Goal: Task Accomplishment & Management: Use online tool/utility

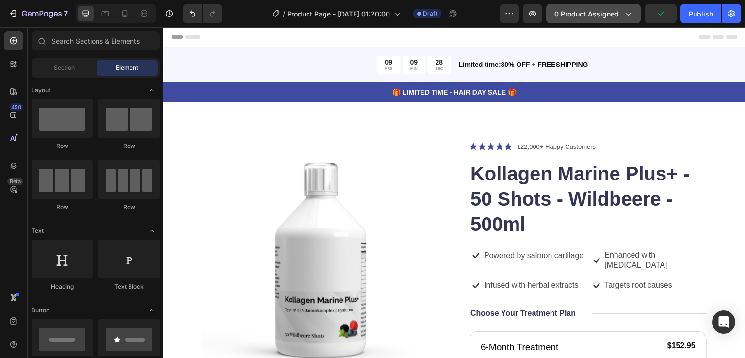
click at [635, 16] on button "0 product assigned" at bounding box center [593, 13] width 95 height 19
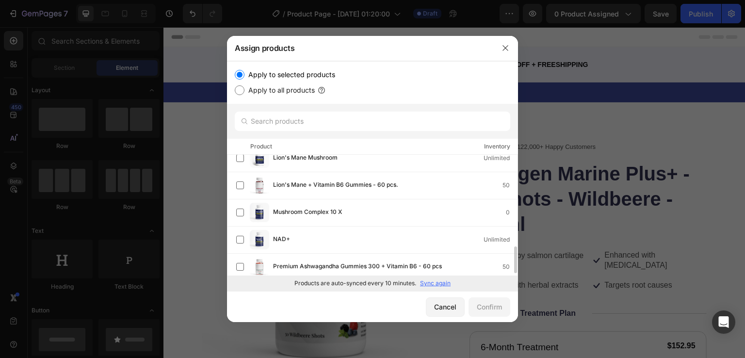
scroll to position [194, 0]
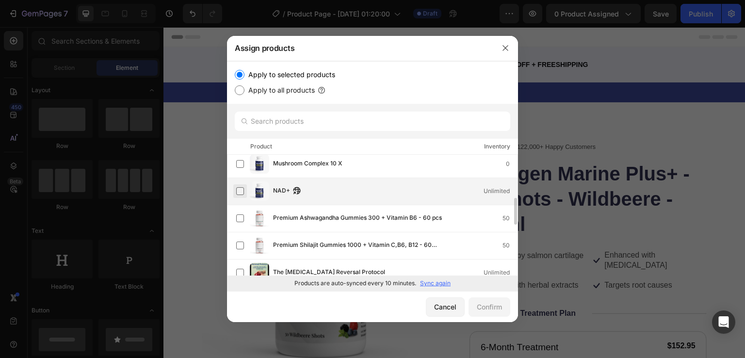
click at [238, 194] on label at bounding box center [240, 191] width 8 height 8
click at [483, 307] on div "Confirm" at bounding box center [489, 307] width 25 height 10
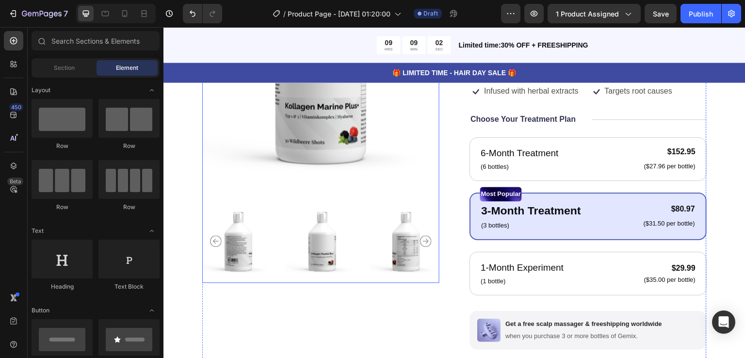
click at [370, 239] on img at bounding box center [406, 241] width 72 height 83
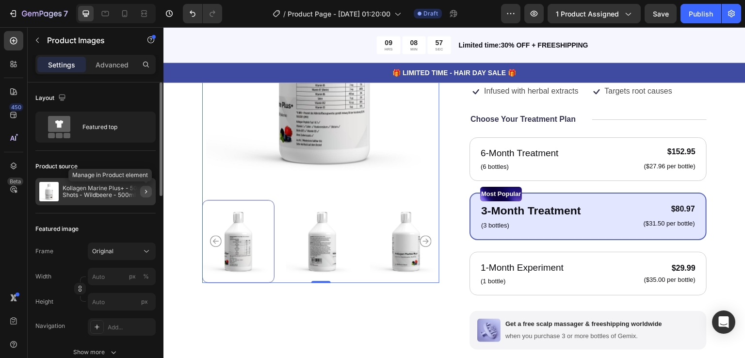
click at [147, 190] on icon "button" at bounding box center [146, 192] width 8 height 8
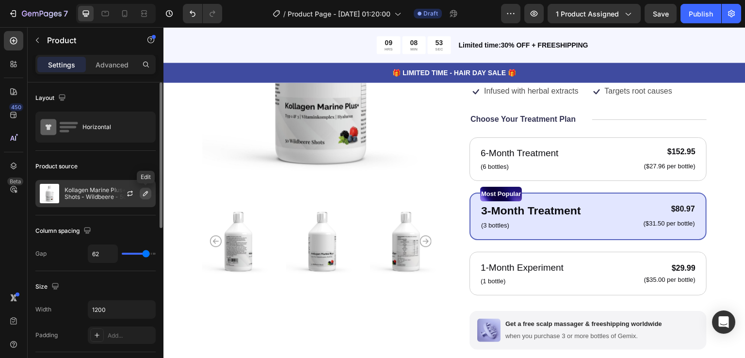
click at [150, 193] on button "button" at bounding box center [146, 194] width 12 height 12
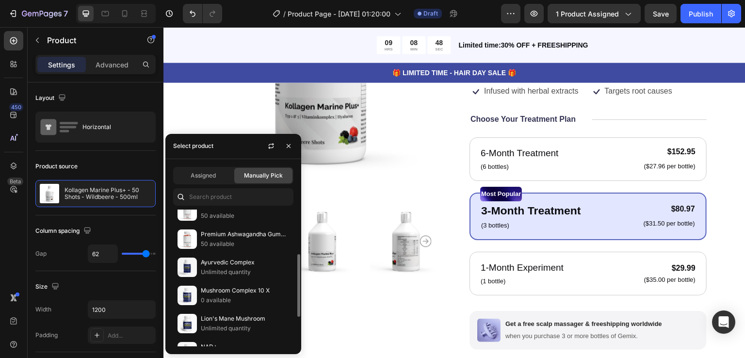
scroll to position [145, 0]
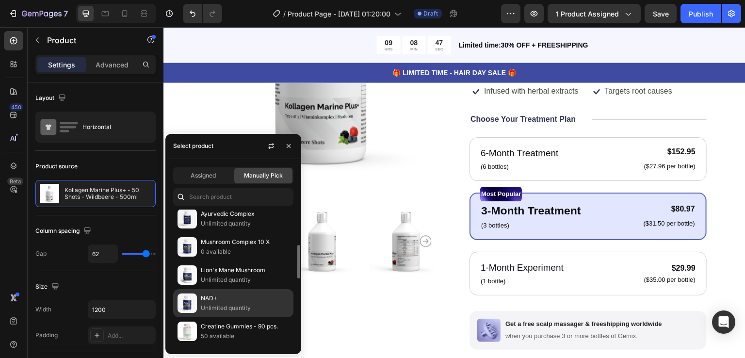
click at [238, 293] on p "NAD+" at bounding box center [245, 298] width 88 height 10
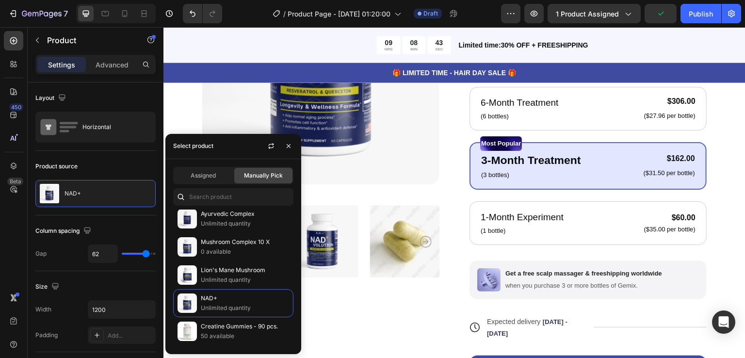
click at [347, 323] on div "Product Images" at bounding box center [320, 185] width 237 height 476
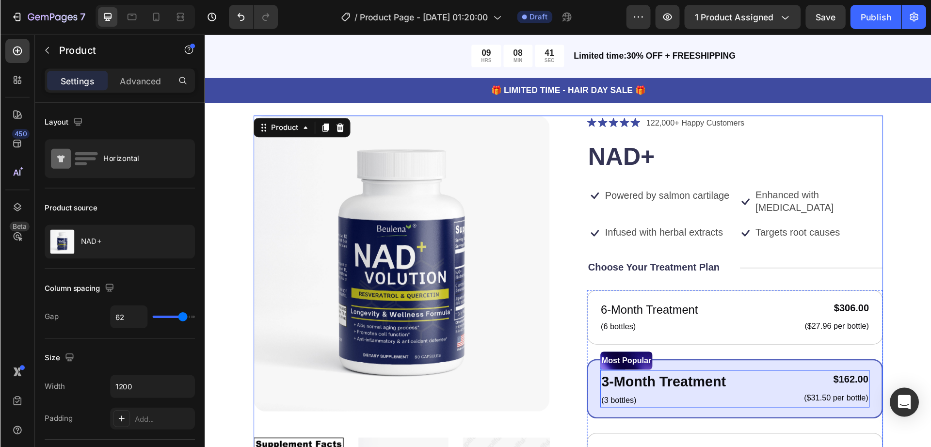
scroll to position [0, 0]
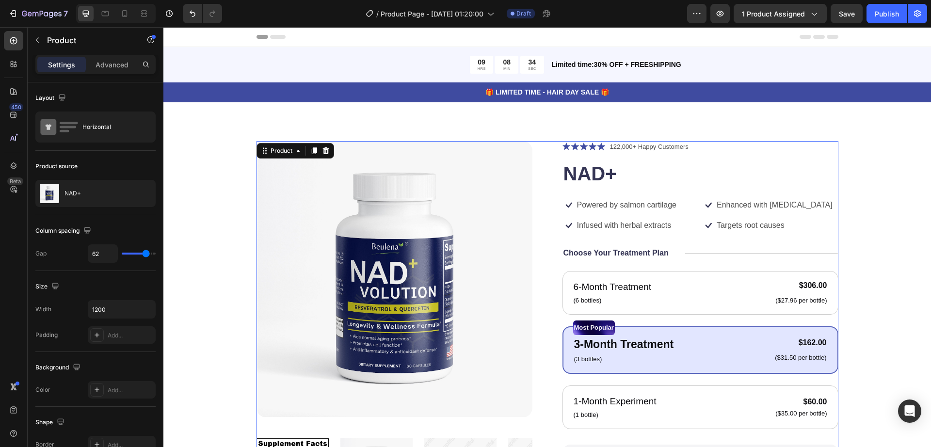
drag, startPoint x: 901, startPoint y: 28, endPoint x: 494, endPoint y: 251, distance: 464.2
click at [185, 114] on div "Product Images Icon Icon Icon Icon Icon Icon List 122,000+ Happy Customers Text…" at bounding box center [547, 373] width 768 height 542
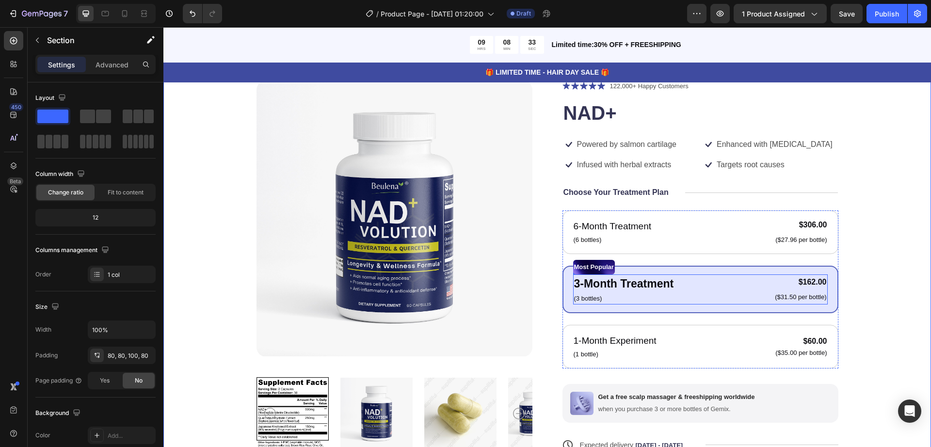
scroll to position [182, 0]
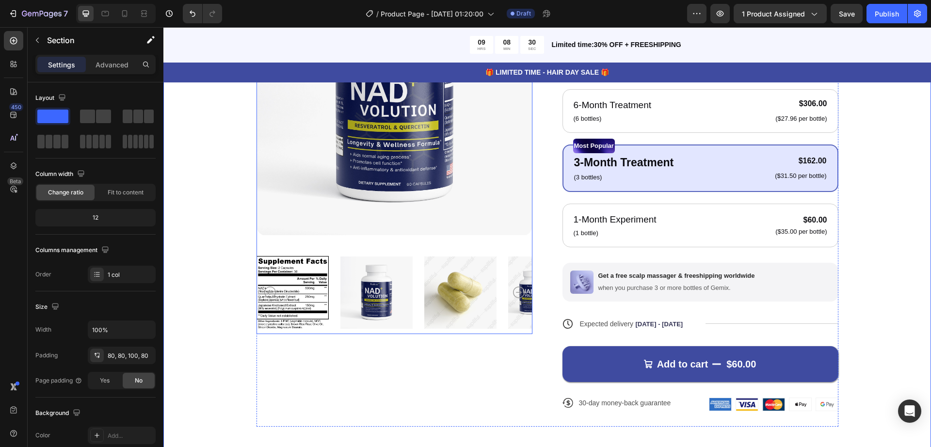
click at [465, 300] on img at bounding box center [460, 292] width 72 height 83
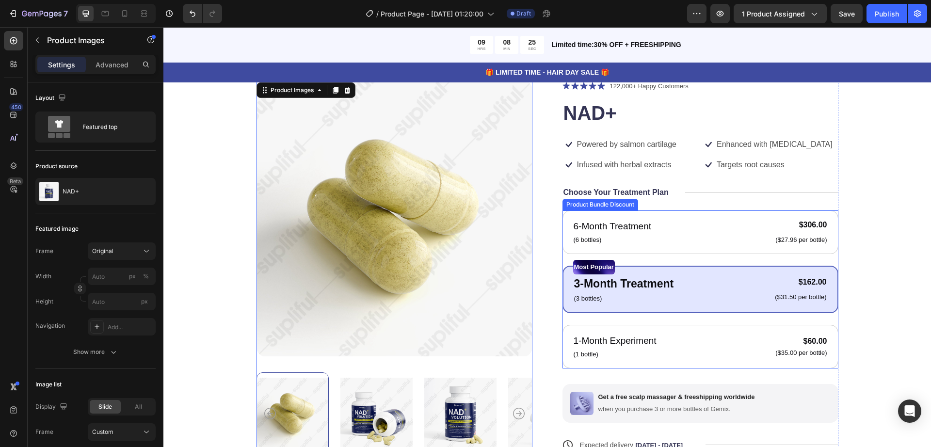
scroll to position [121, 0]
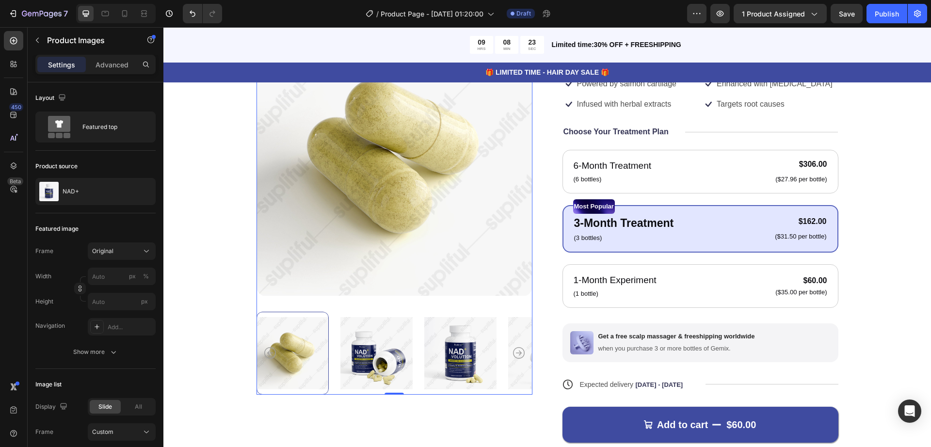
click at [382, 357] on img at bounding box center [376, 353] width 72 height 83
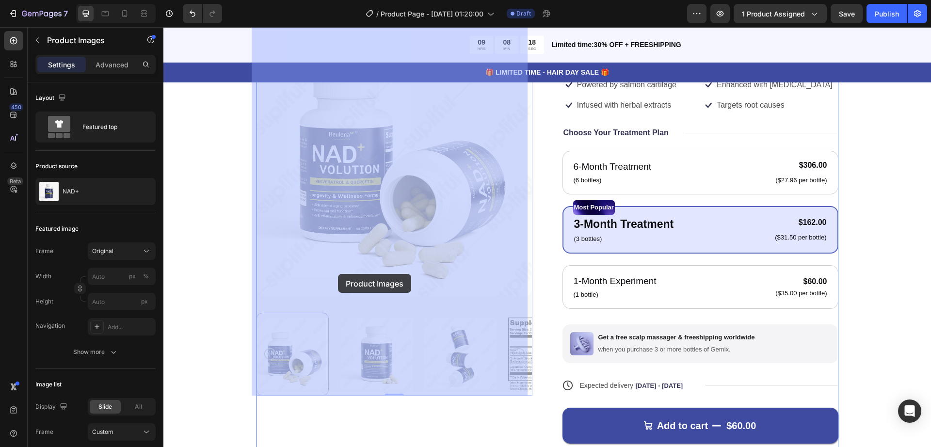
scroll to position [61, 0]
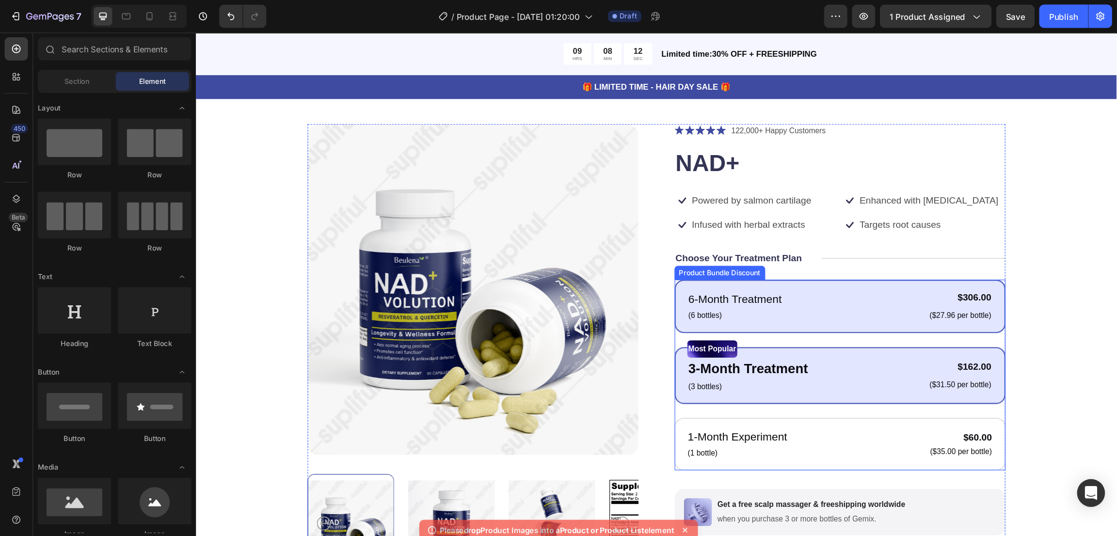
scroll to position [0, 0]
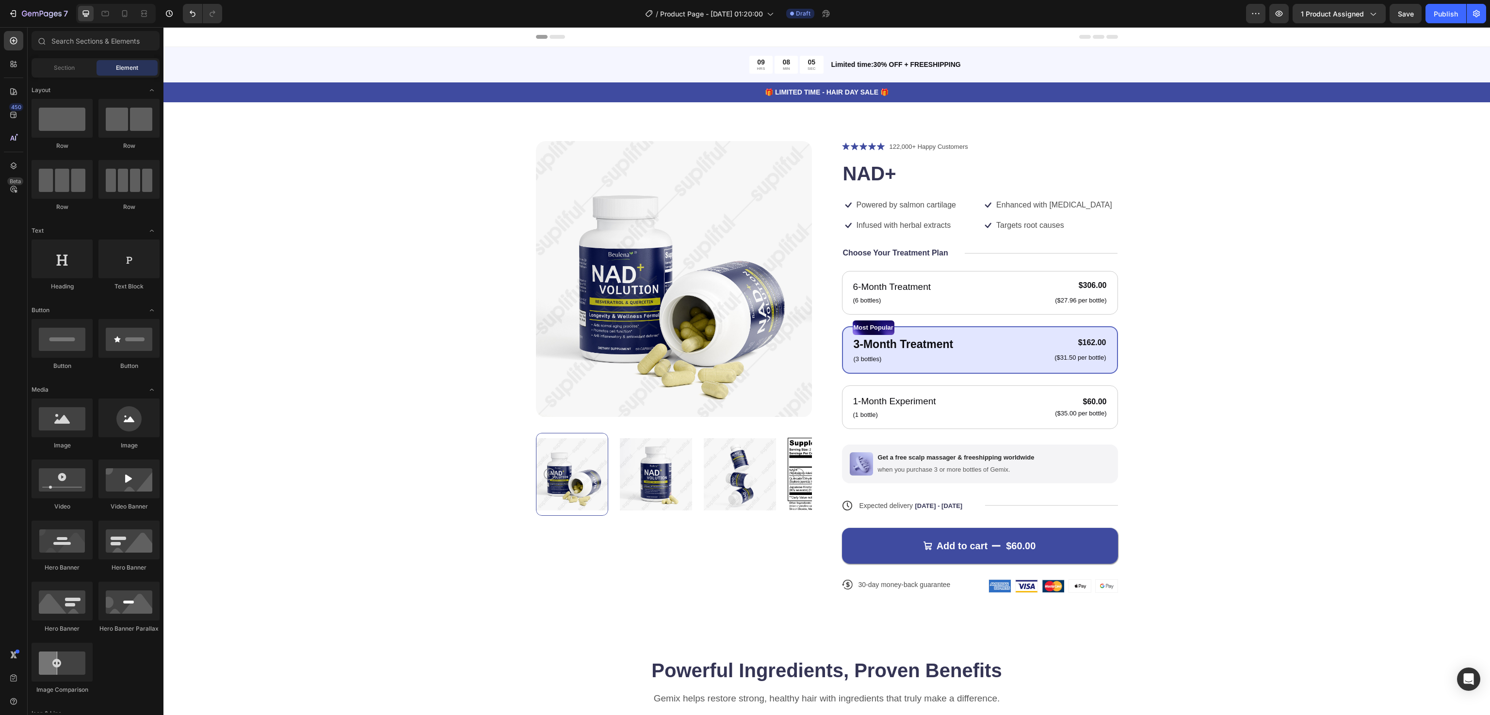
drag, startPoint x: 1089, startPoint y: 29, endPoint x: 716, endPoint y: 642, distance: 717.3
click at [395, 357] on div "Product Images Icon Icon Icon Icon Icon Icon List 122,000+ Happy Customers Text…" at bounding box center [826, 379] width 1326 height 555
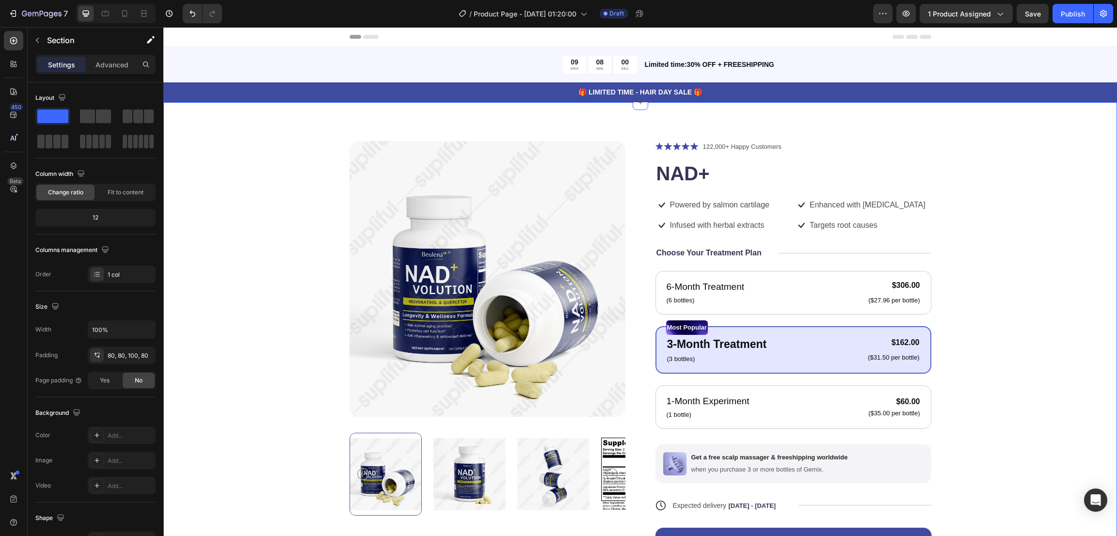
drag, startPoint x: 1599, startPoint y: 30, endPoint x: 243, endPoint y: 171, distance: 1363.7
click at [243, 171] on div "Product Images Icon Icon Icon Icon Icon Icon List 122,000+ Happy Customers Text…" at bounding box center [640, 374] width 876 height 467
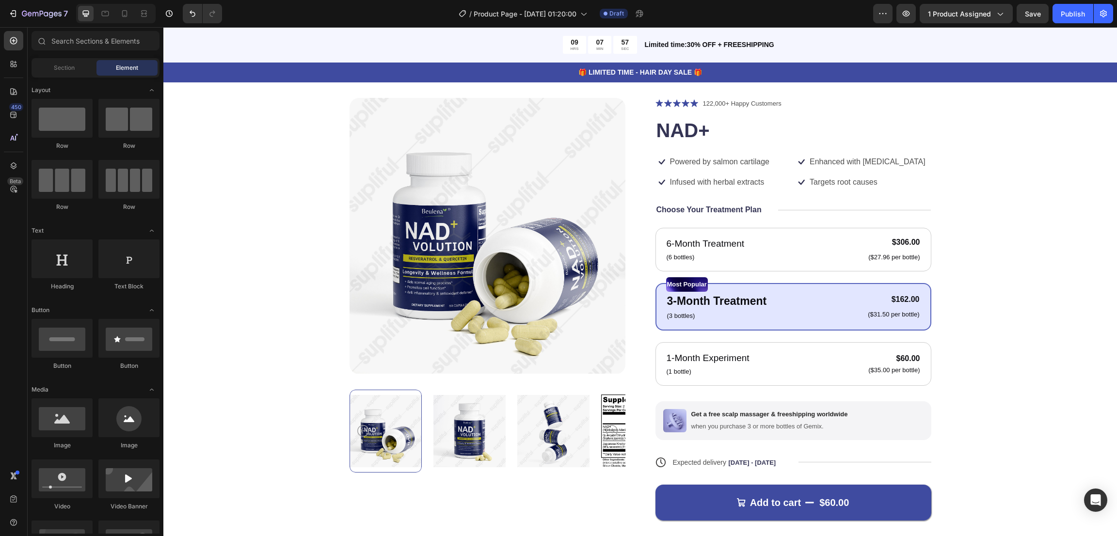
scroll to position [36, 0]
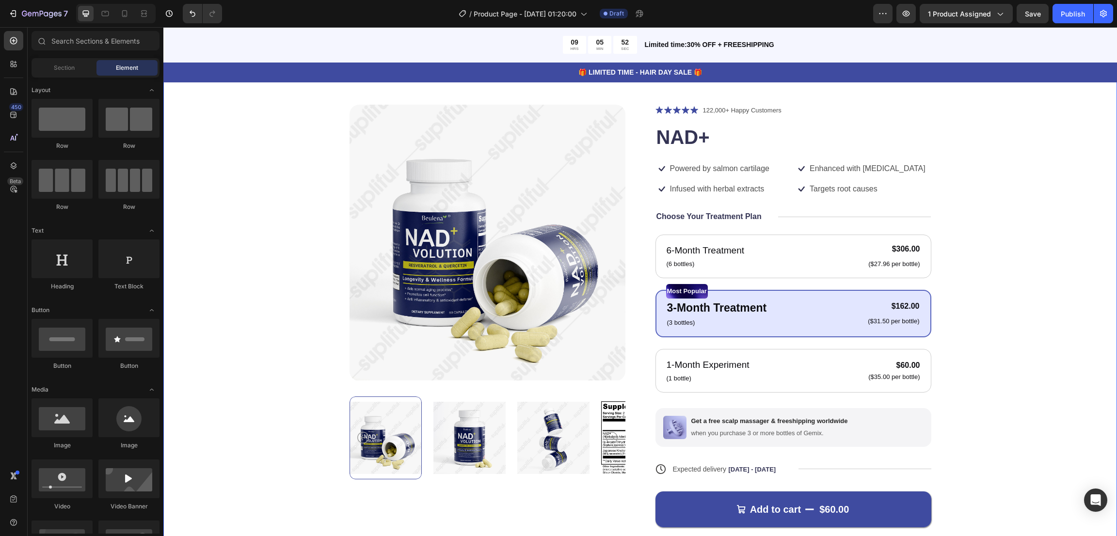
click at [744, 247] on div "Product Images Icon Icon Icon Icon Icon Icon List 122,000+ Happy Customers Text…" at bounding box center [640, 338] width 876 height 467
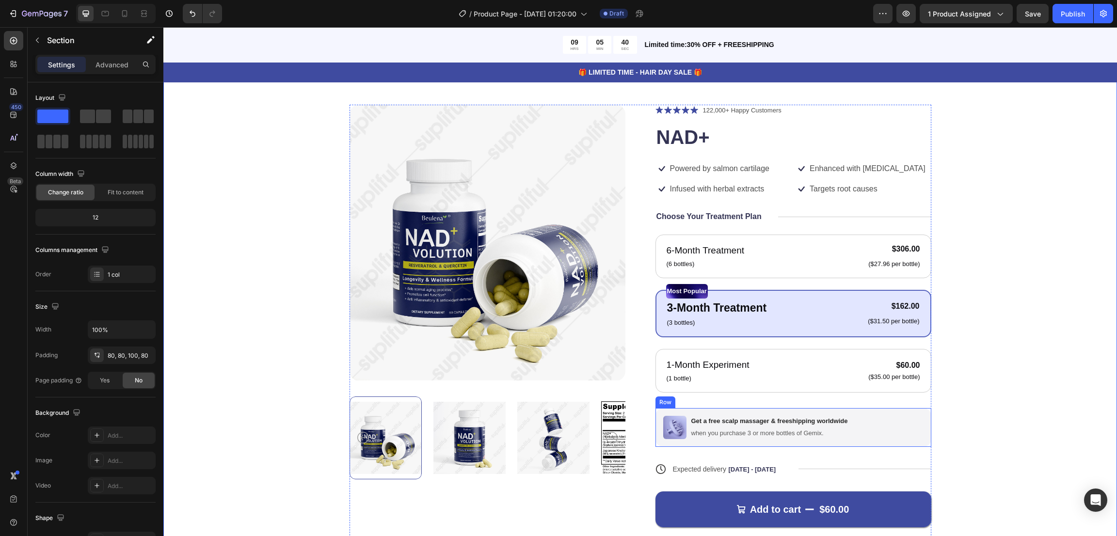
click at [744, 357] on div "Image Get a free scalp massager & freeshipping worldwide Text Block when you pu…" at bounding box center [794, 427] width 276 height 39
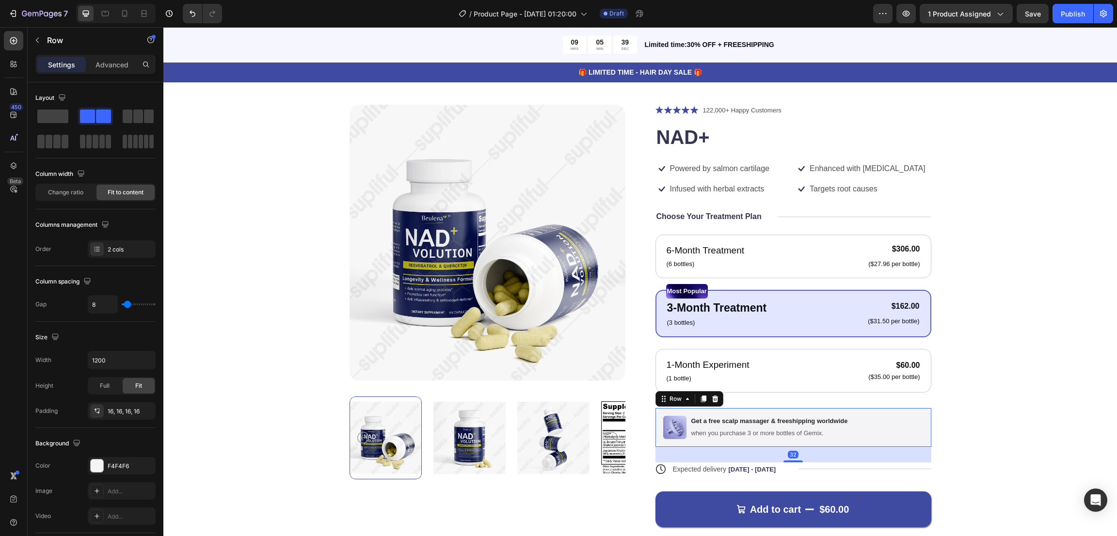
click at [744, 357] on div "Image Get a free scalp massager & freeshipping worldwide Text Block when you pu…" at bounding box center [794, 427] width 276 height 39
click at [712, 357] on icon at bounding box center [715, 399] width 6 height 7
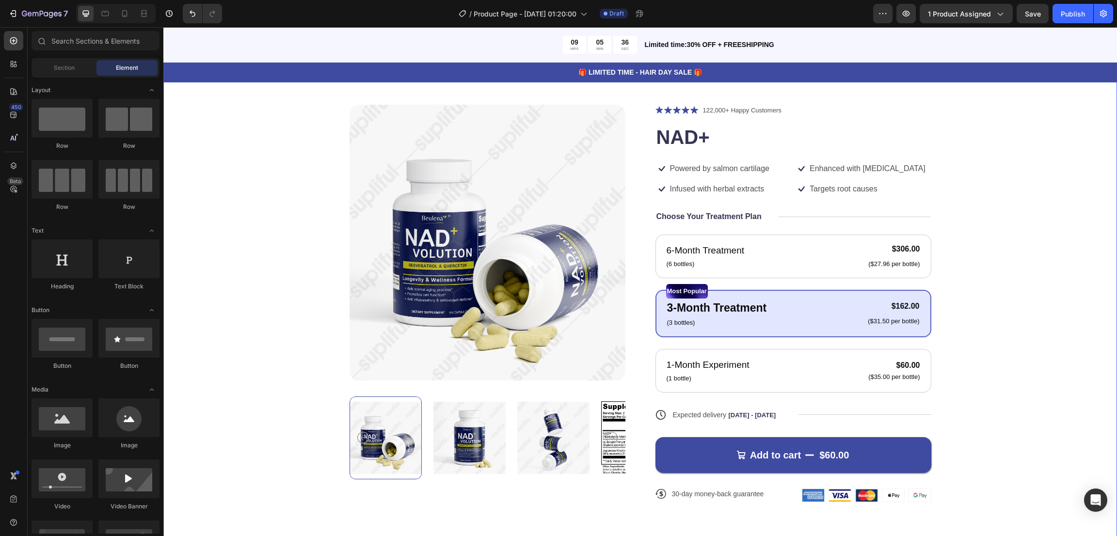
click at [744, 357] on div "Product Images Icon Icon Icon Icon Icon Icon List 122,000+ Happy Customers Text…" at bounding box center [640, 311] width 876 height 413
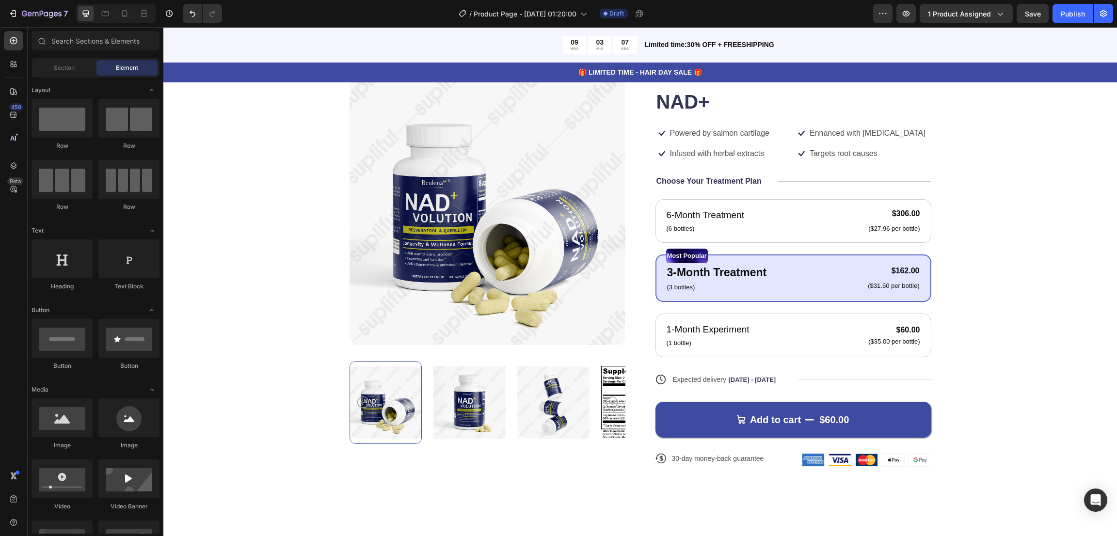
scroll to position [83, 0]
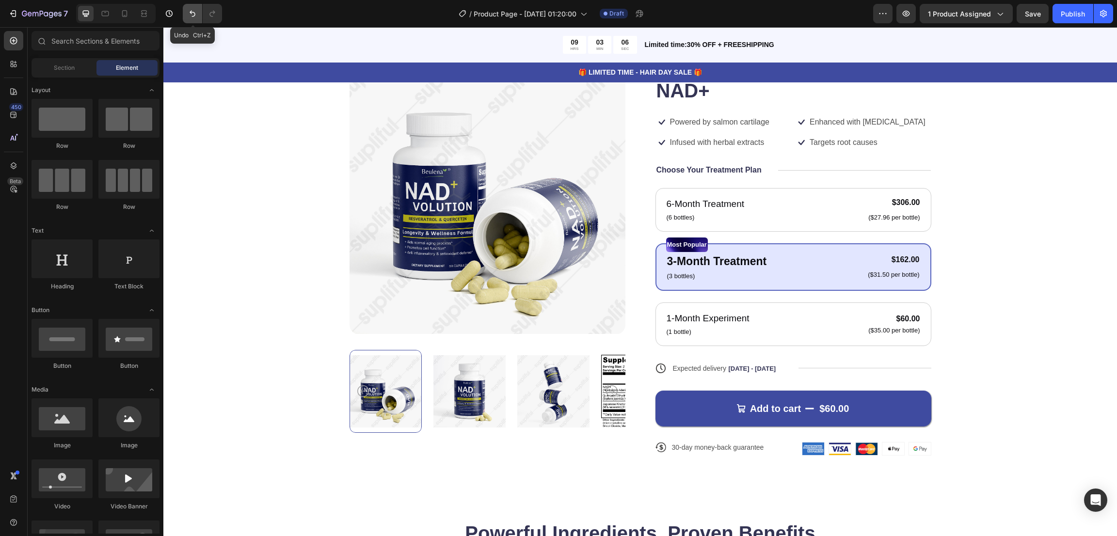
click at [193, 16] on icon "Undo/Redo" at bounding box center [193, 14] width 10 height 10
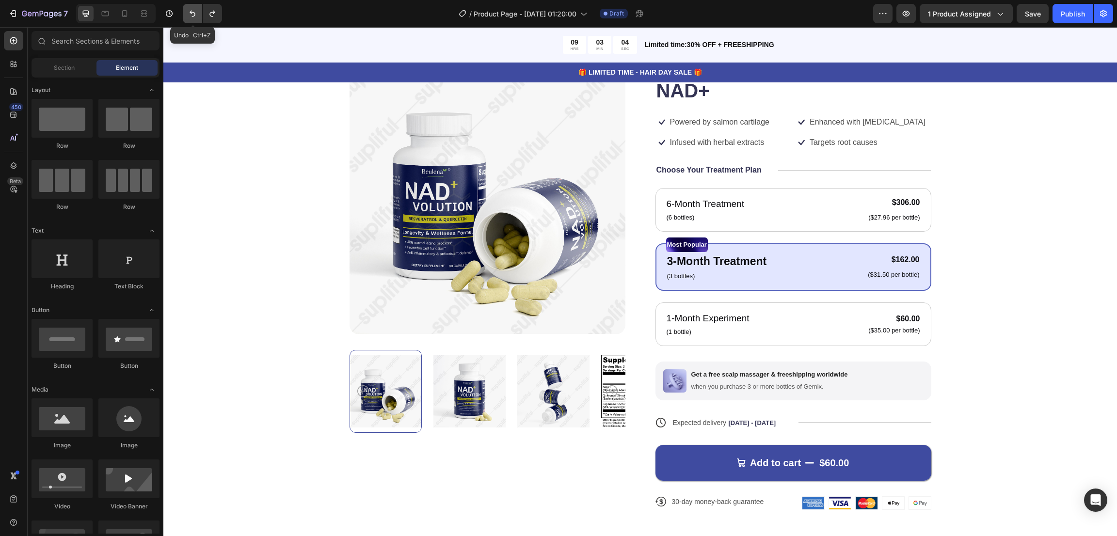
click at [193, 16] on icon "Undo/Redo" at bounding box center [193, 14] width 10 height 10
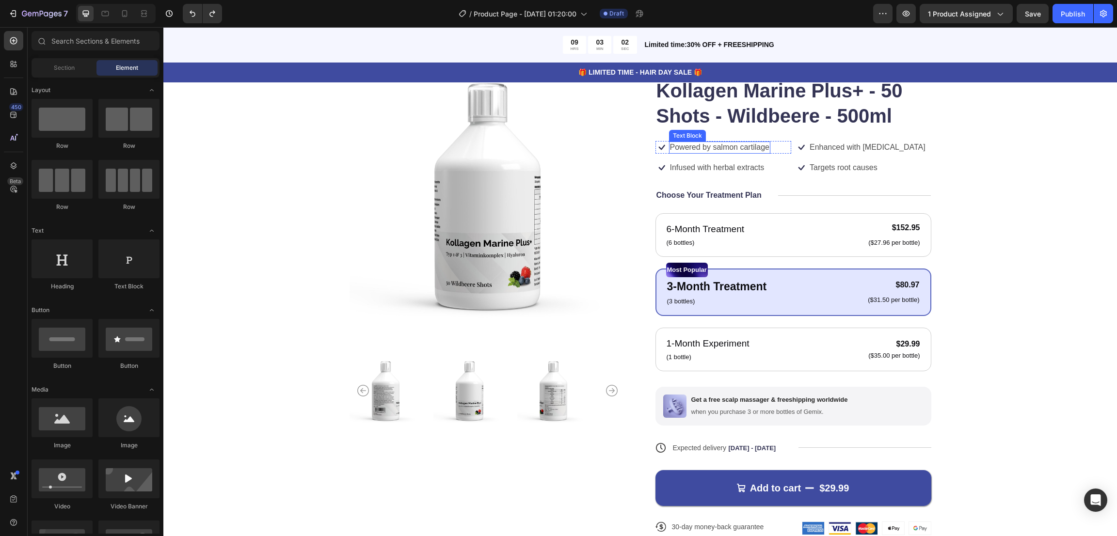
scroll to position [10, 0]
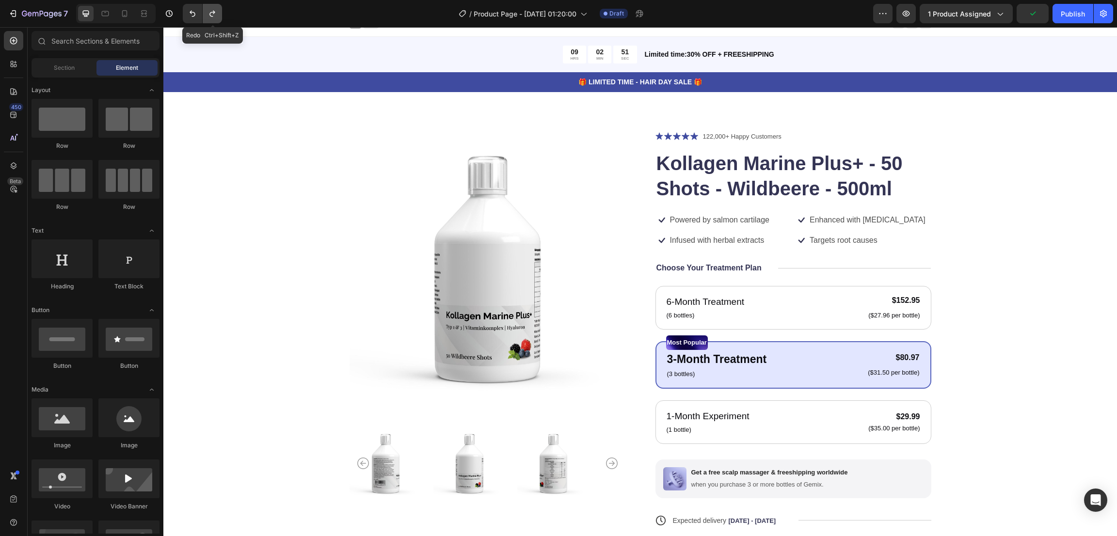
click at [212, 15] on icon "Undo/Redo" at bounding box center [213, 14] width 10 height 10
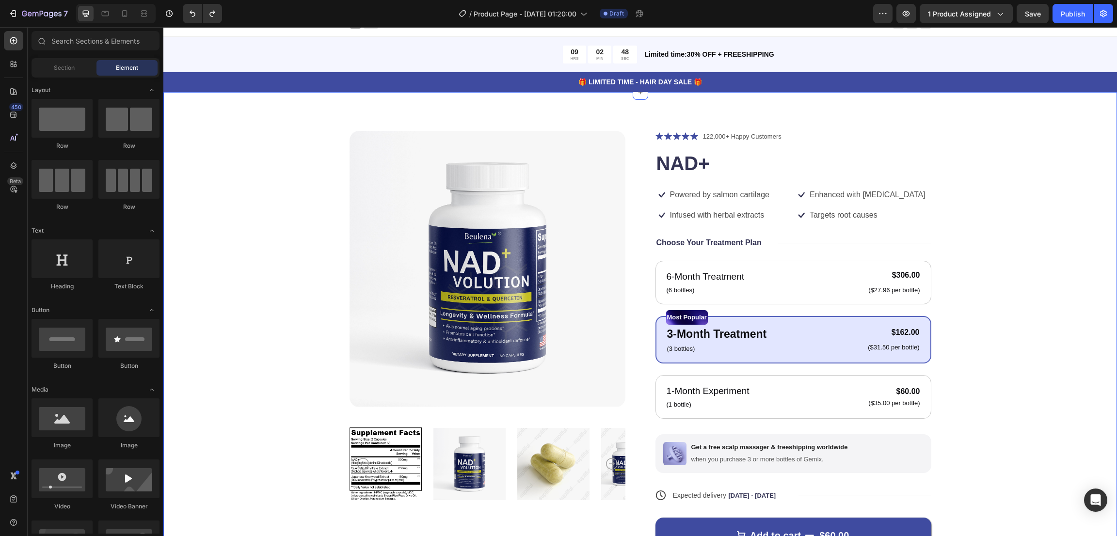
click at [744, 166] on div "Product Images Icon Icon Icon Icon Icon Icon List 122,000+ Happy Customers Text…" at bounding box center [640, 364] width 876 height 467
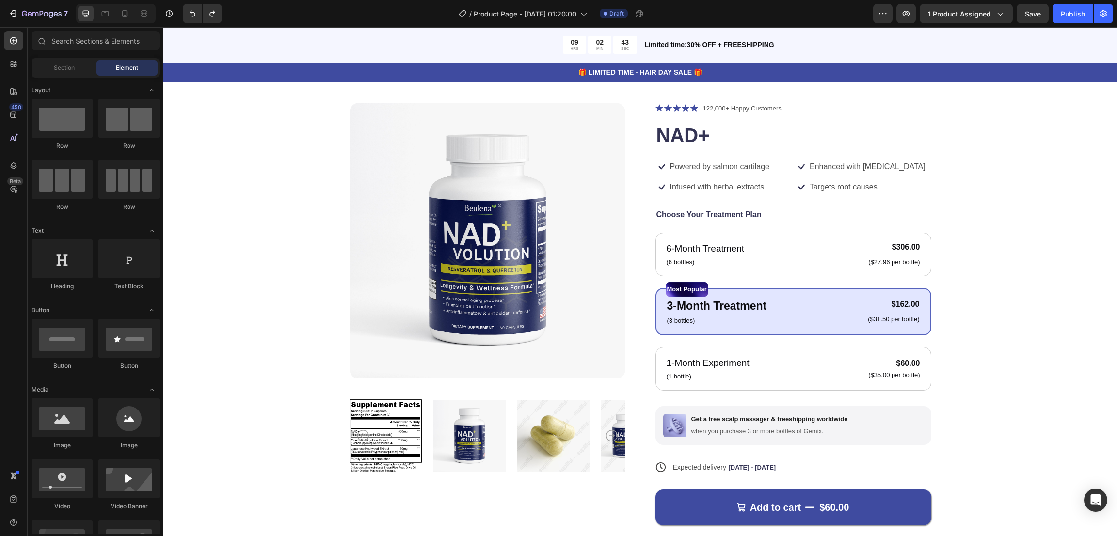
scroll to position [35, 0]
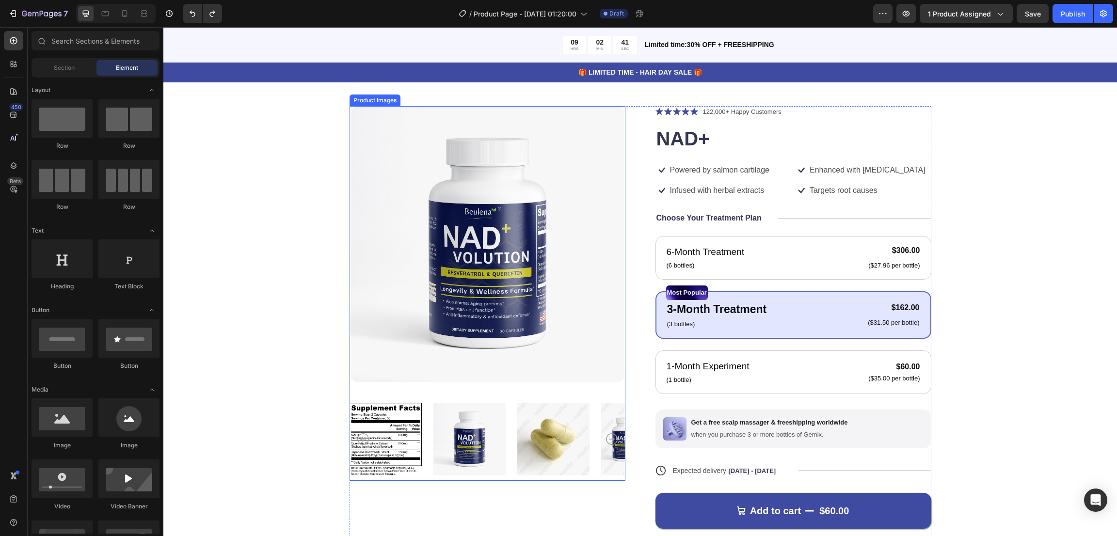
click at [414, 357] on img at bounding box center [386, 439] width 72 height 83
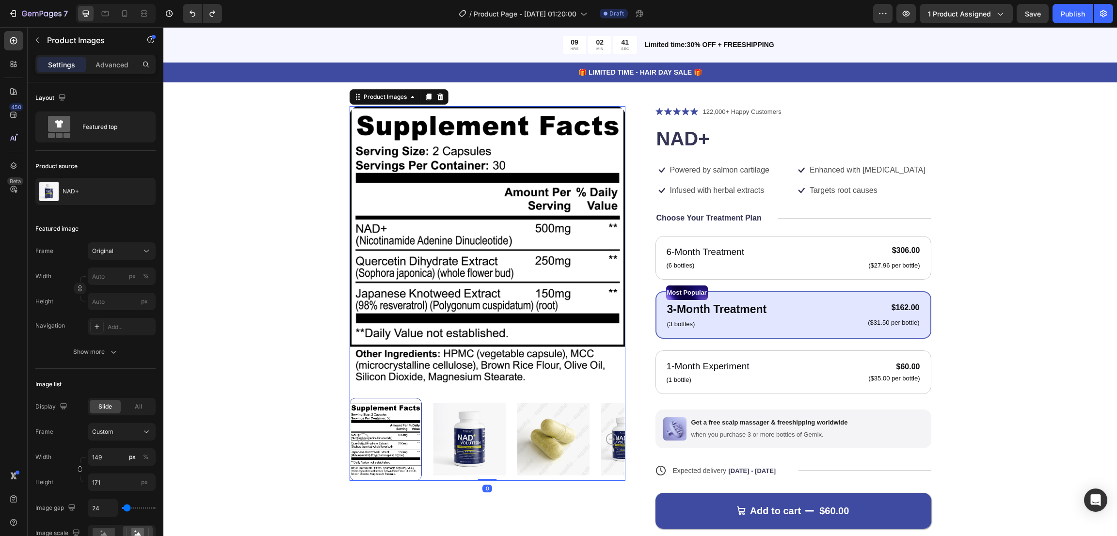
click at [399, 357] on div at bounding box center [488, 439] width 276 height 83
click at [451, 357] on img at bounding box center [469, 439] width 72 height 83
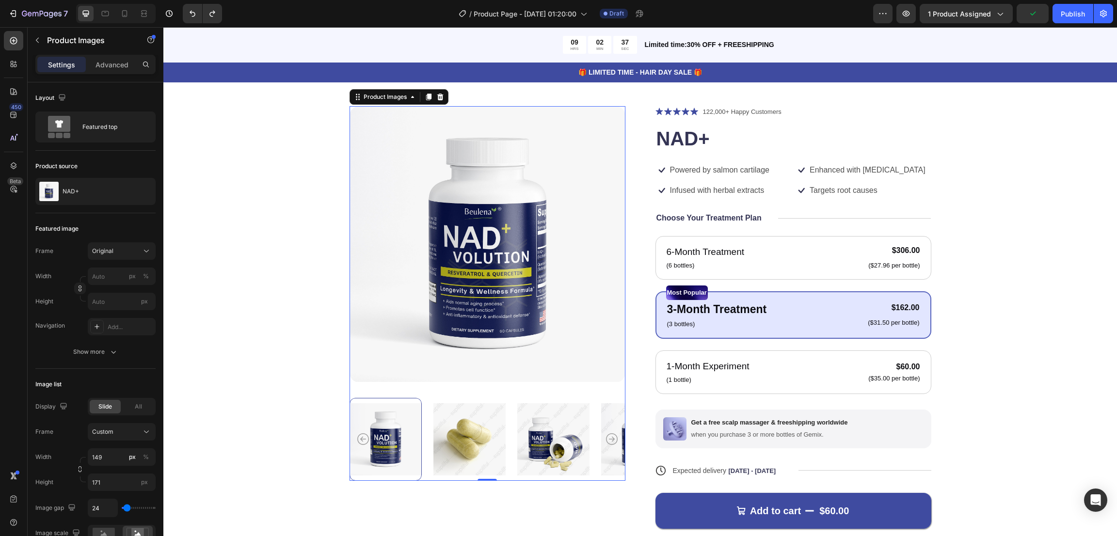
click at [535, 357] on img at bounding box center [553, 439] width 72 height 83
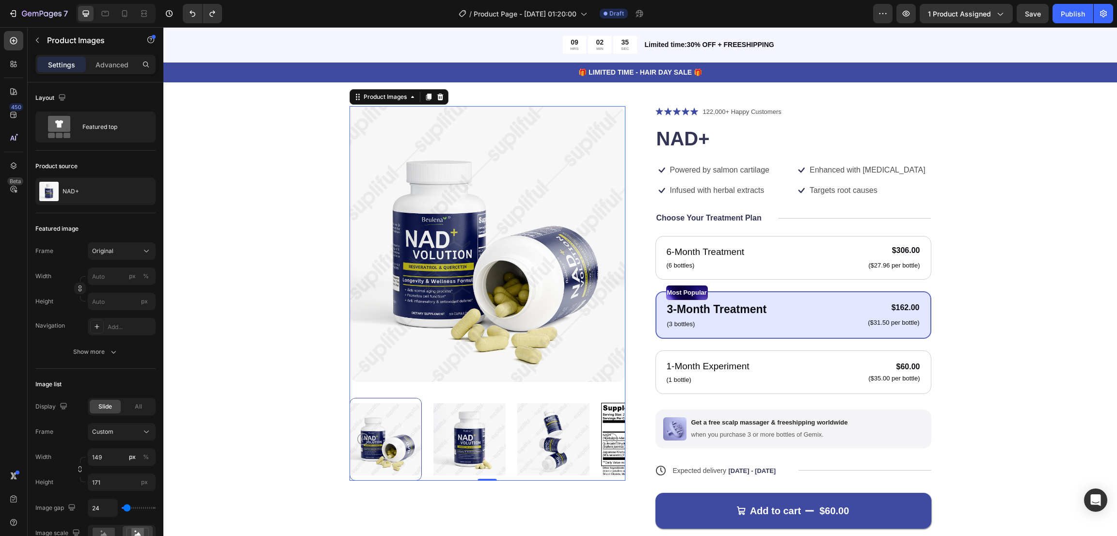
click at [357, 357] on icon "Carousel Back Arrow" at bounding box center [363, 440] width 12 height 12
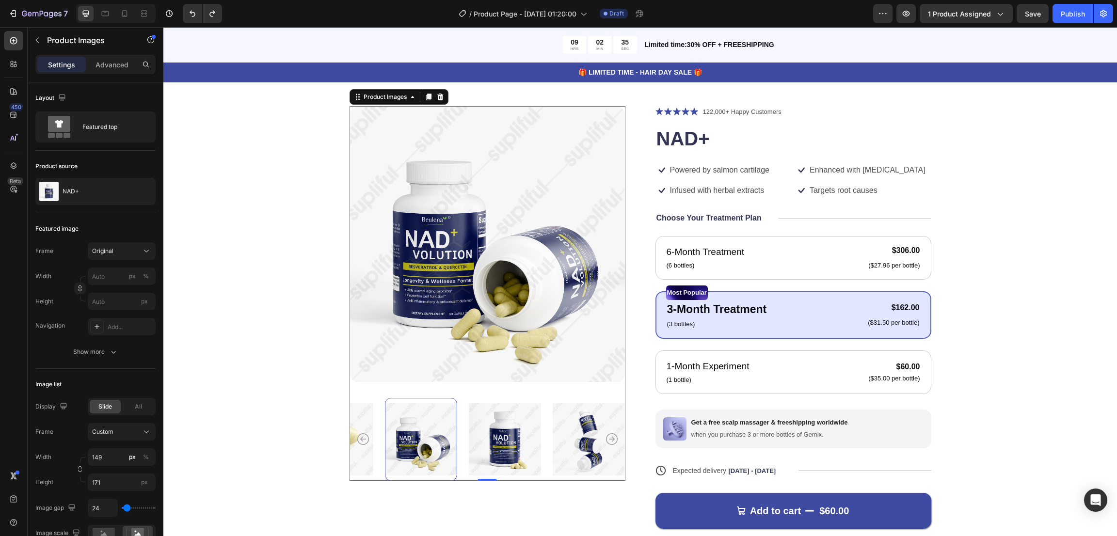
click at [357, 357] on icon "Carousel Back Arrow" at bounding box center [363, 440] width 12 height 12
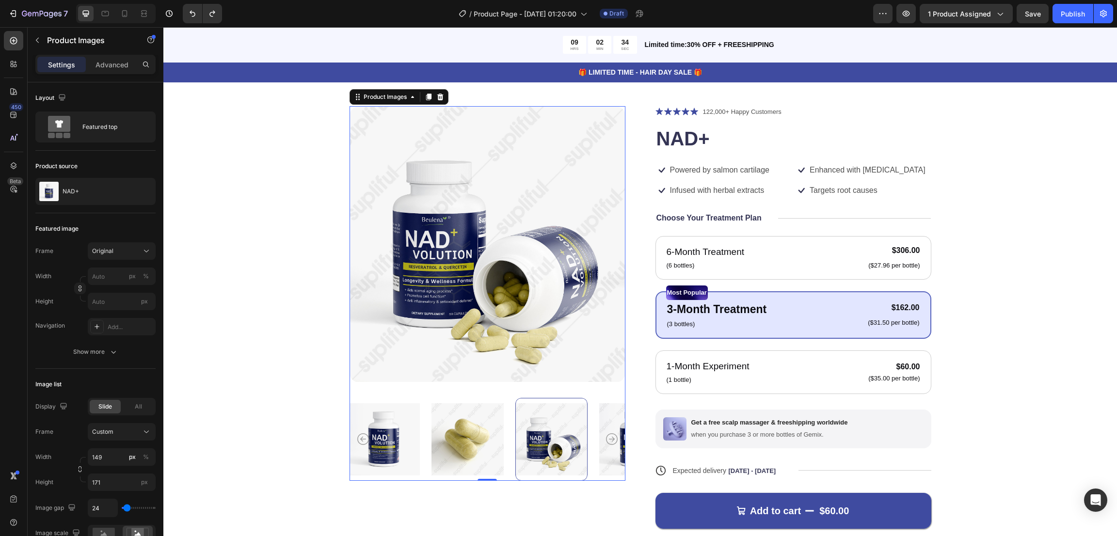
click at [357, 357] on icon "Carousel Back Arrow" at bounding box center [363, 440] width 12 height 12
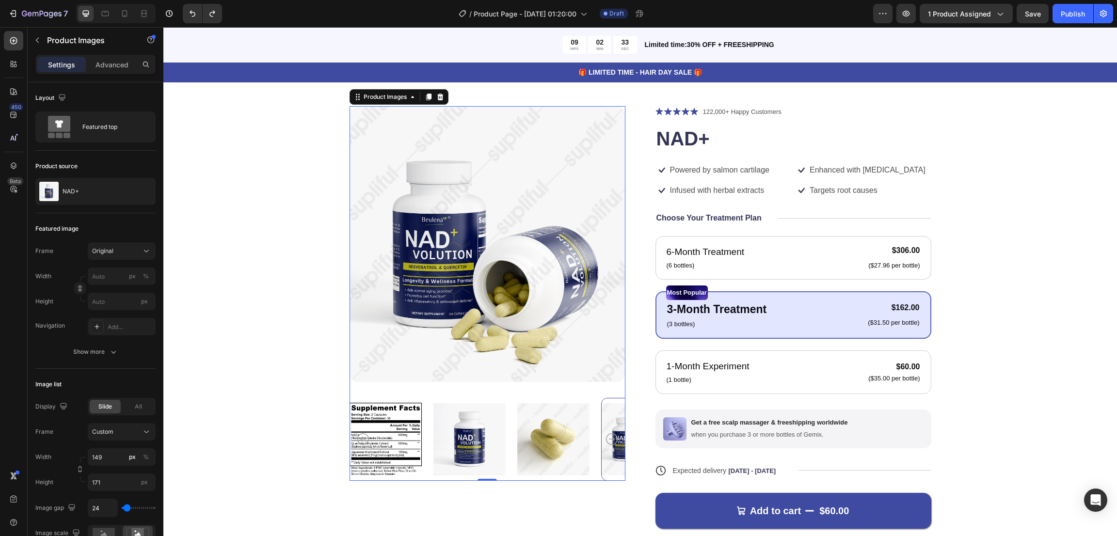
click at [357, 357] on icon "Carousel Back Arrow" at bounding box center [363, 440] width 12 height 12
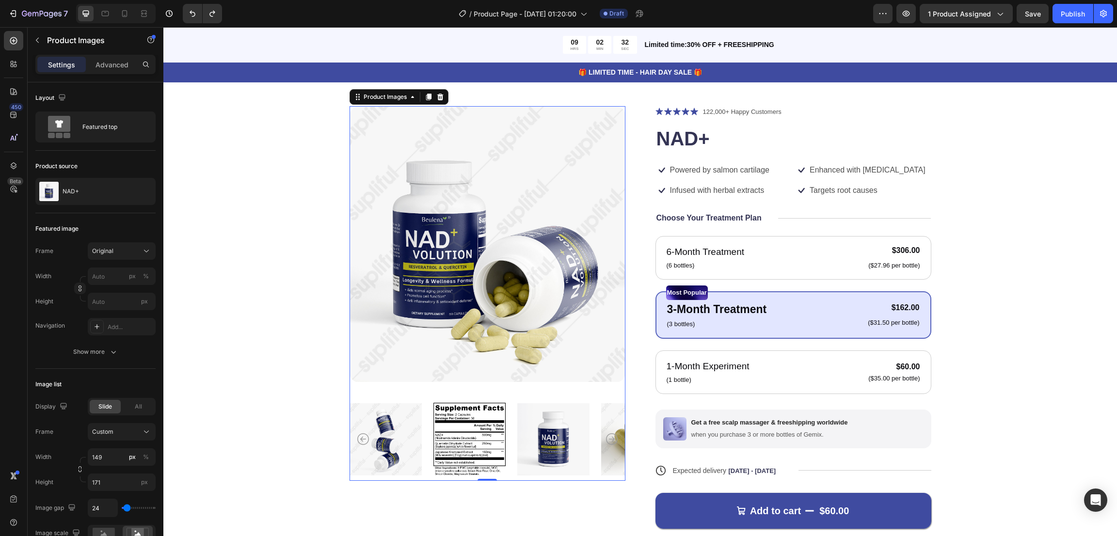
click at [357, 357] on icon "Carousel Back Arrow" at bounding box center [363, 440] width 12 height 12
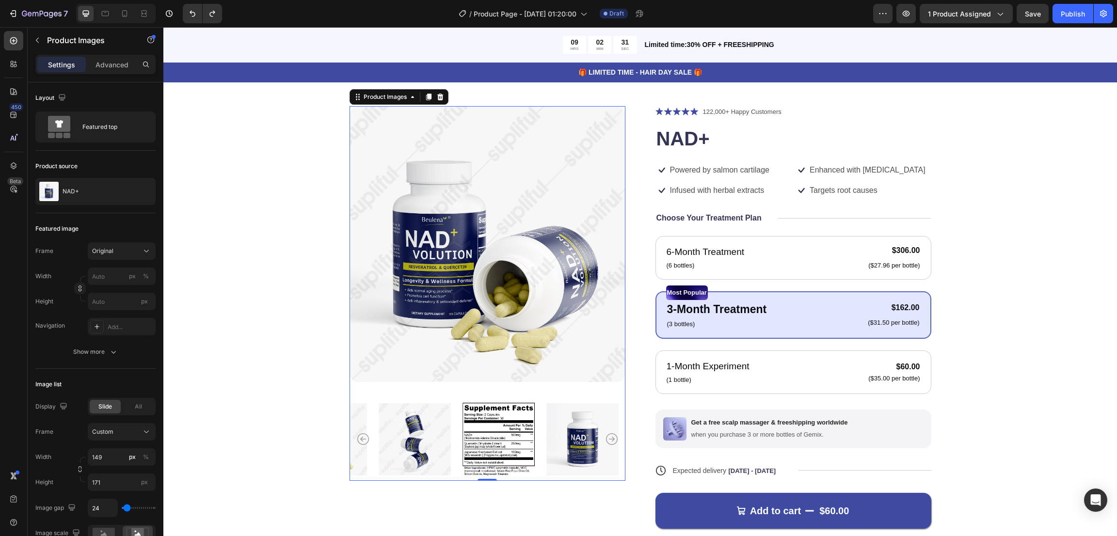
click at [357, 357] on icon "Carousel Back Arrow" at bounding box center [363, 440] width 12 height 12
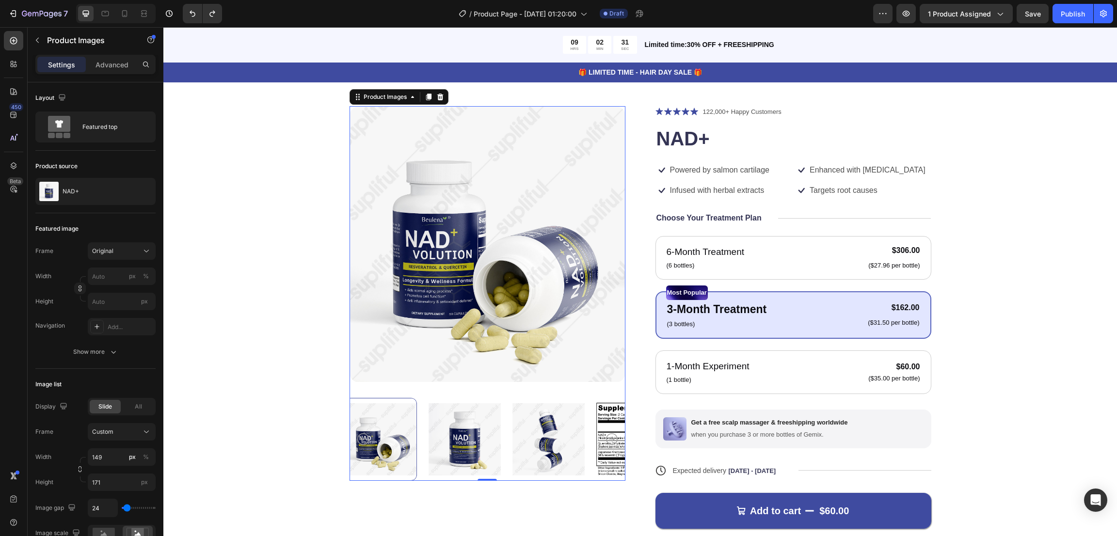
click at [357, 357] on icon "Carousel Back Arrow" at bounding box center [363, 440] width 12 height 12
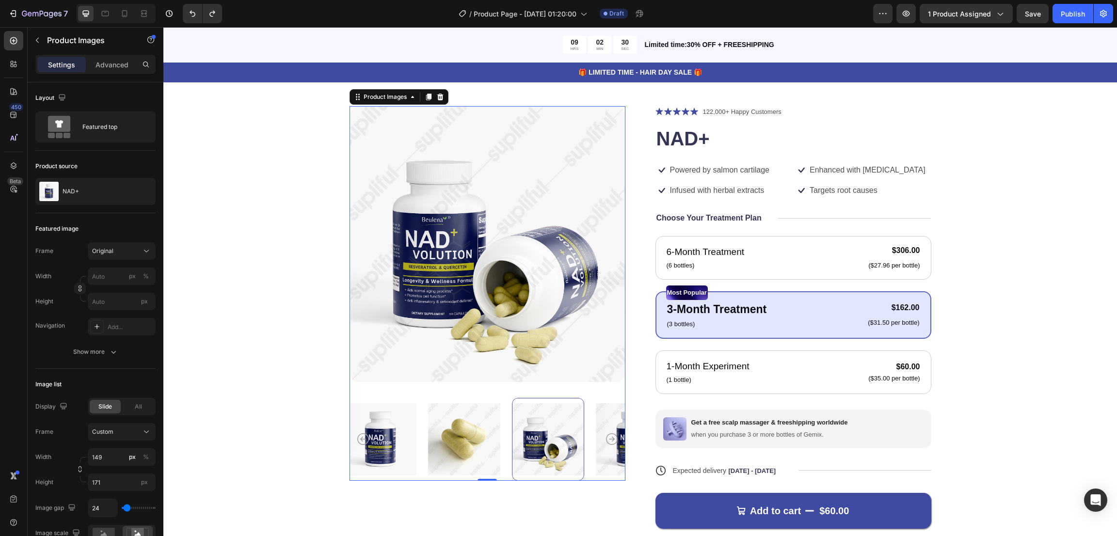
click at [357, 357] on icon "Carousel Back Arrow" at bounding box center [363, 440] width 12 height 12
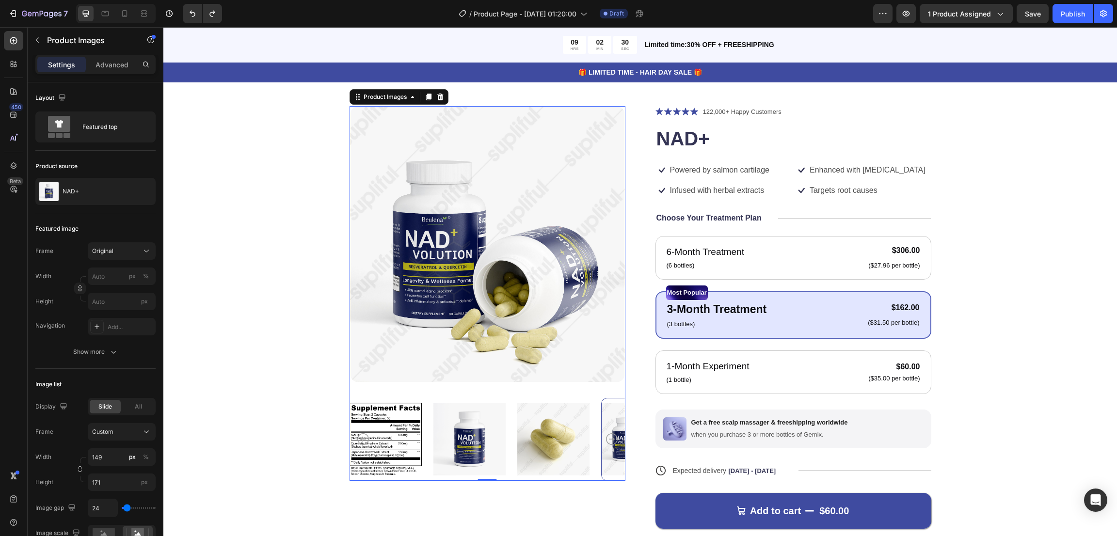
click at [357, 357] on icon "Carousel Back Arrow" at bounding box center [363, 440] width 12 height 12
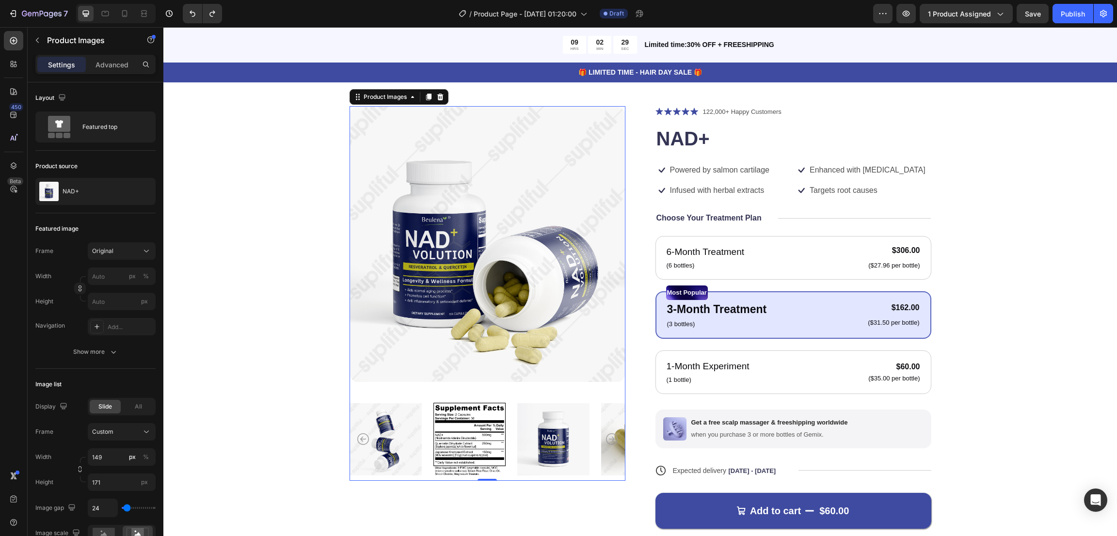
click at [547, 357] on img at bounding box center [553, 439] width 72 height 83
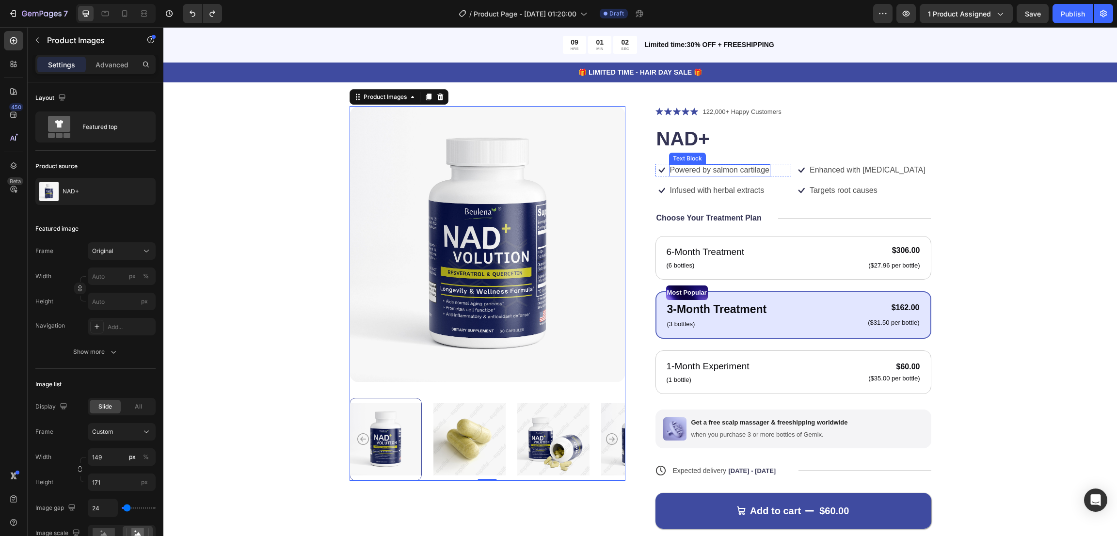
click at [716, 170] on p "Powered by salmon cartilage" at bounding box center [719, 170] width 99 height 10
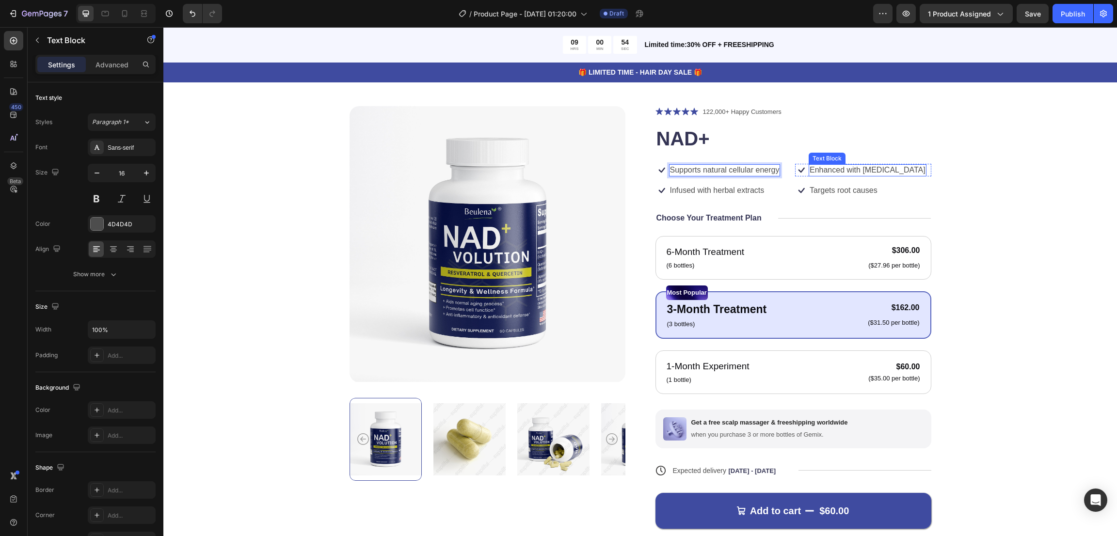
click at [744, 165] on p "Enhanced with biotin" at bounding box center [868, 170] width 116 height 10
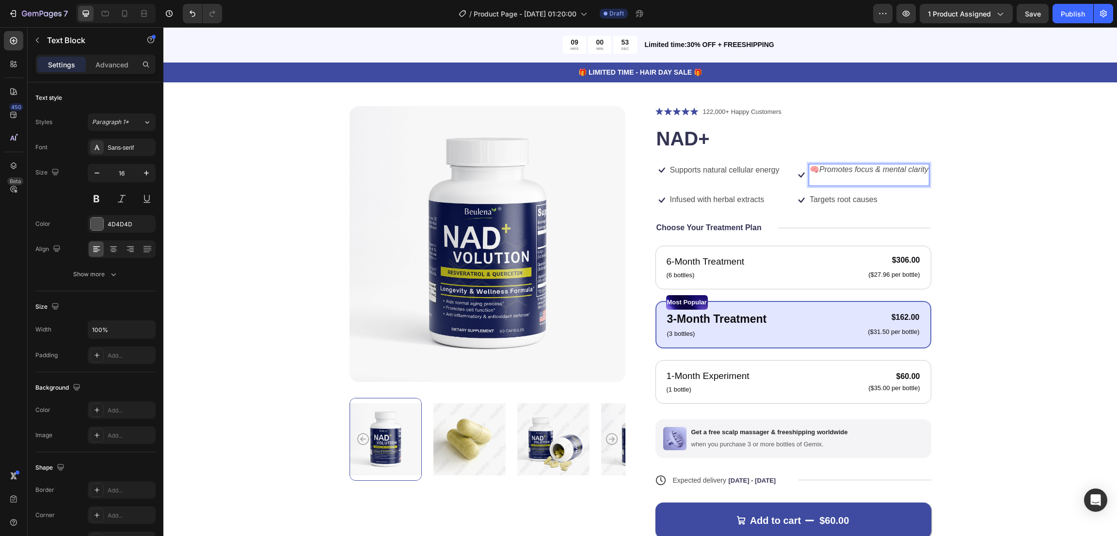
scroll to position [34, 0]
click at [744, 192] on div "Product Images Icon Icon Icon Icon Icon Icon List 122,000+ Happy Customers Text…" at bounding box center [640, 345] width 876 height 477
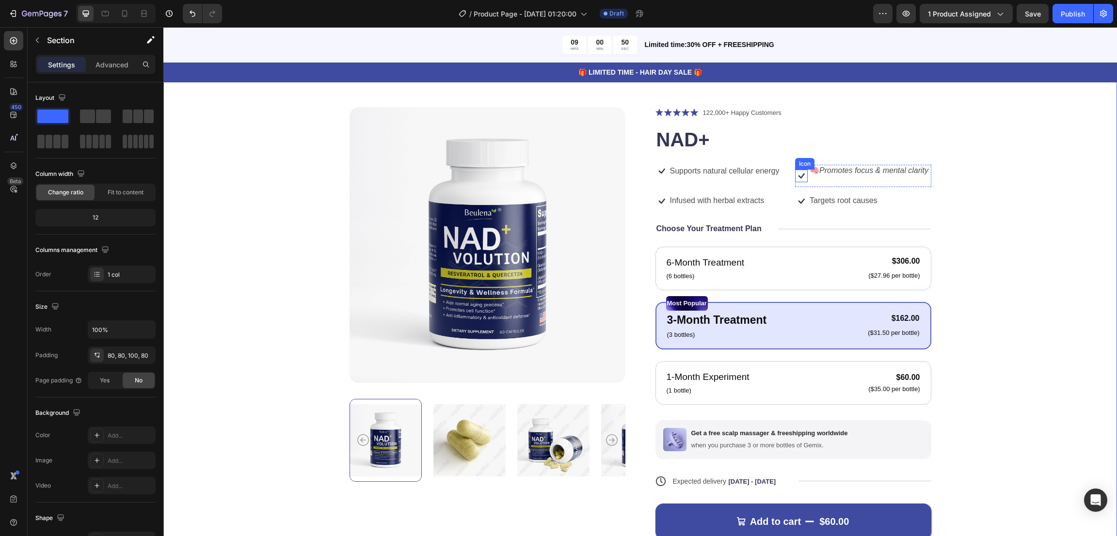
click at [744, 177] on icon at bounding box center [801, 176] width 13 height 13
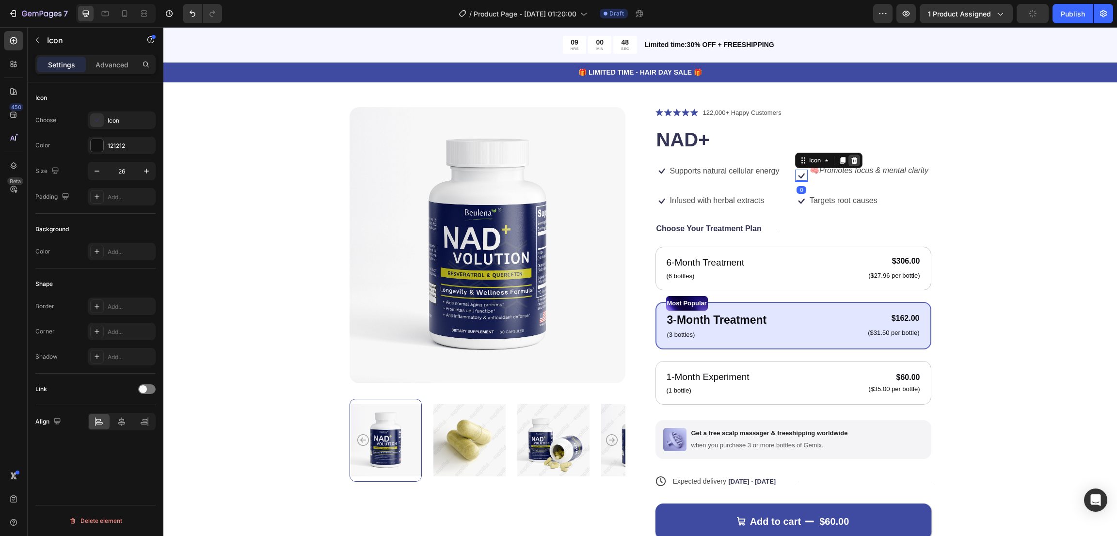
click at [744, 164] on icon at bounding box center [855, 161] width 8 height 8
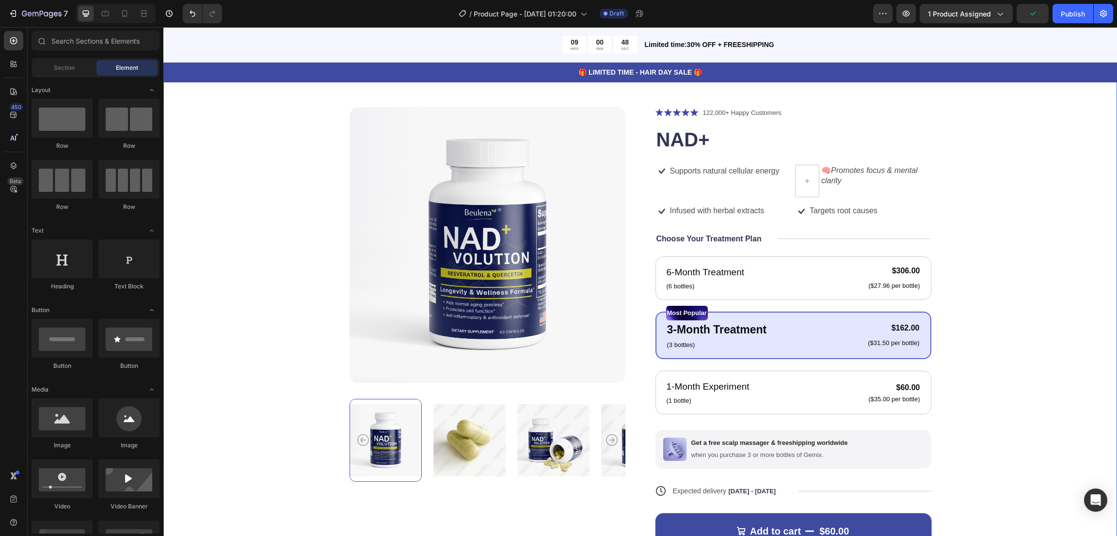
click at [744, 217] on div "Product Images Icon Icon Icon Icon Icon Icon List 122,000+ Happy Customers Text…" at bounding box center [640, 350] width 876 height 487
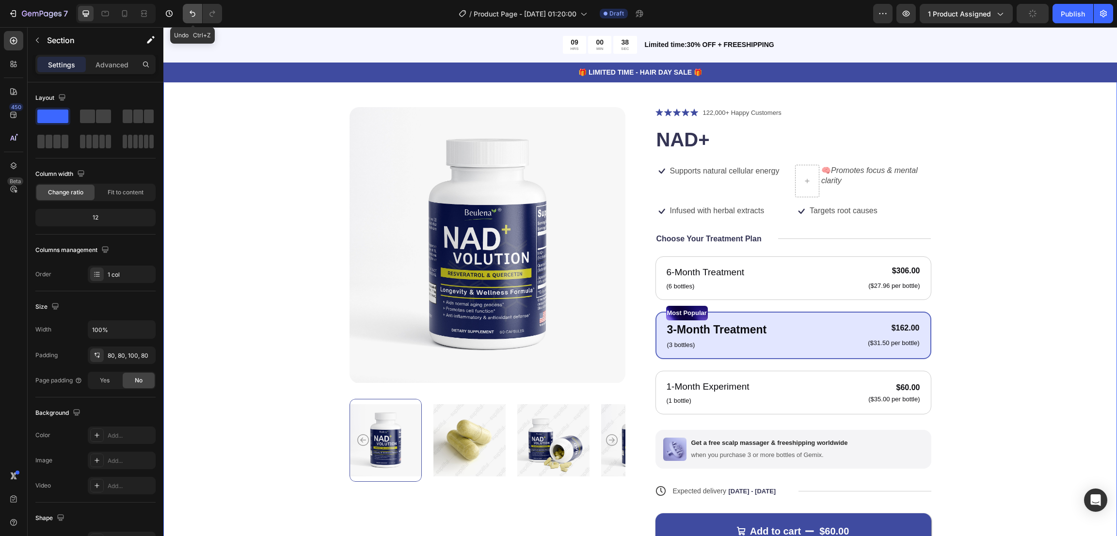
click at [195, 11] on icon "Undo/Redo" at bounding box center [193, 14] width 10 height 10
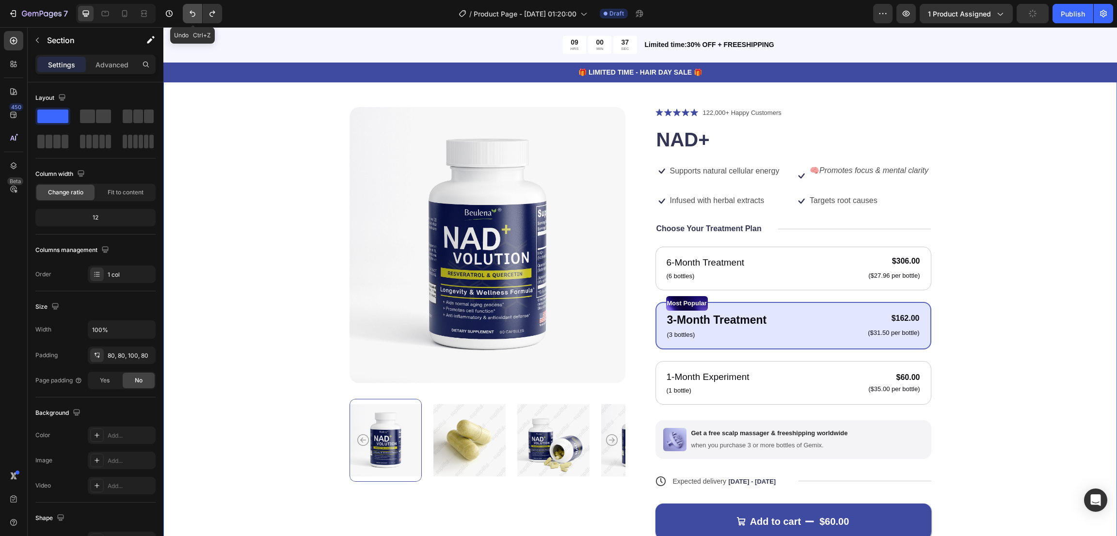
click at [195, 11] on icon "Undo/Redo" at bounding box center [193, 14] width 10 height 10
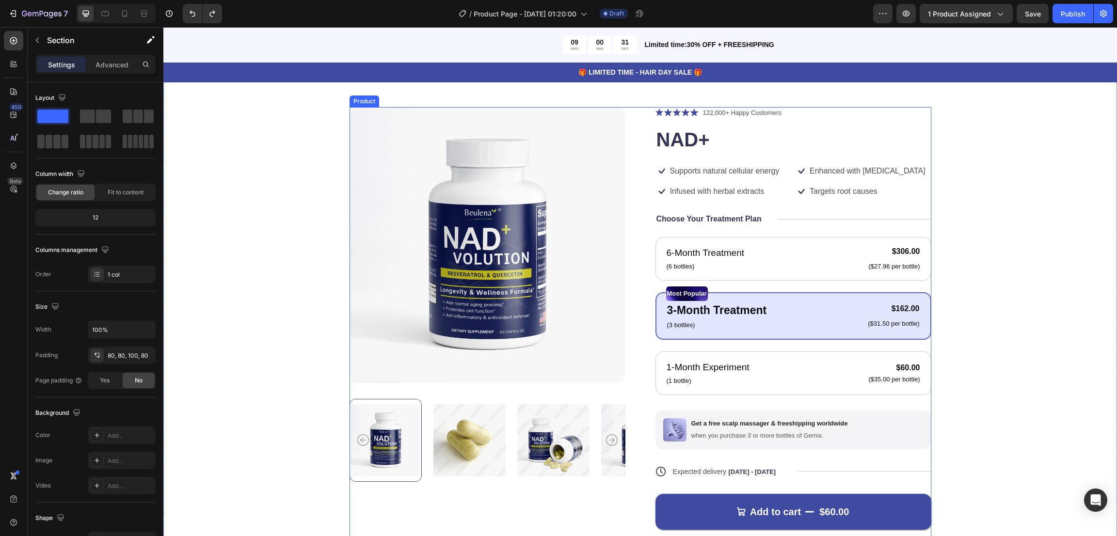
click at [744, 161] on div "Icon Icon Icon Icon Icon Icon List 122,000+ Happy Customers Text Block Row NAD+…" at bounding box center [794, 340] width 276 height 467
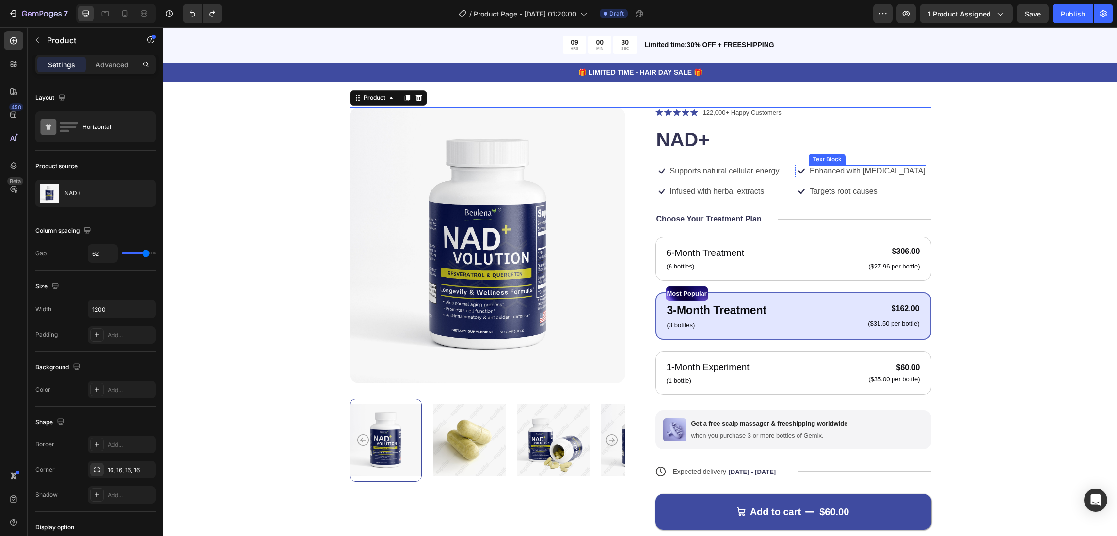
click at [744, 167] on p "Enhanced with biotin" at bounding box center [868, 171] width 116 height 10
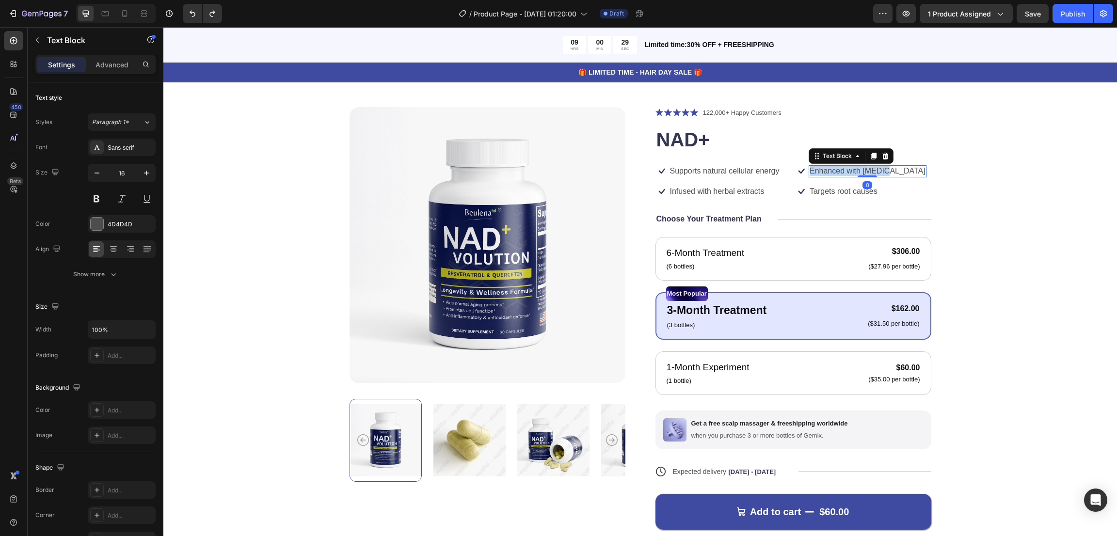
click at [744, 167] on p "Enhanced with biotin" at bounding box center [868, 171] width 116 height 10
click at [716, 189] on p "Infused with herbal extracts" at bounding box center [717, 192] width 95 height 10
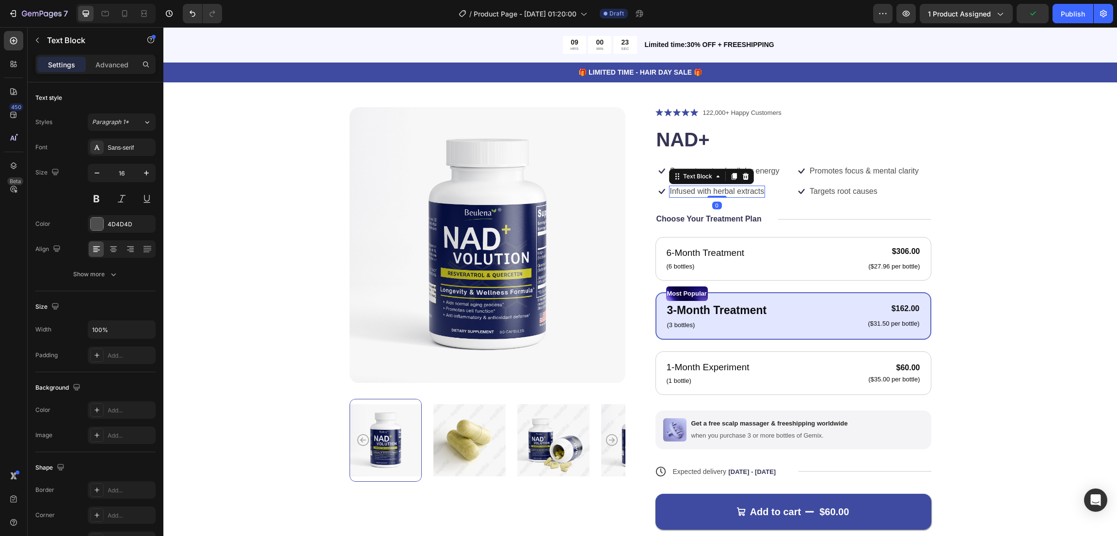
click at [716, 189] on p "Infused with herbal extracts" at bounding box center [717, 192] width 95 height 10
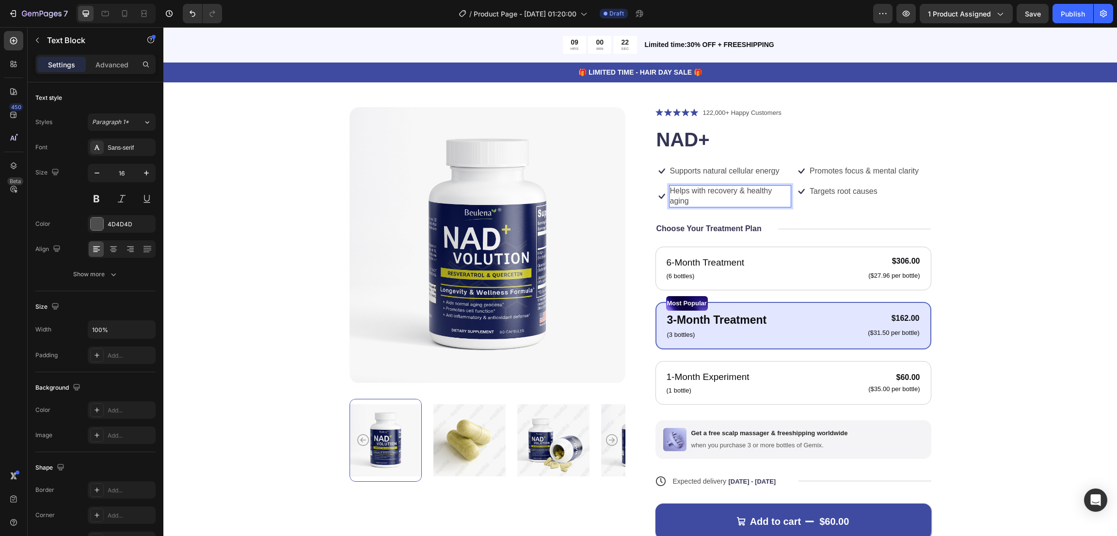
scroll to position [33, 0]
click at [744, 193] on p "Targets root causes" at bounding box center [844, 192] width 68 height 10
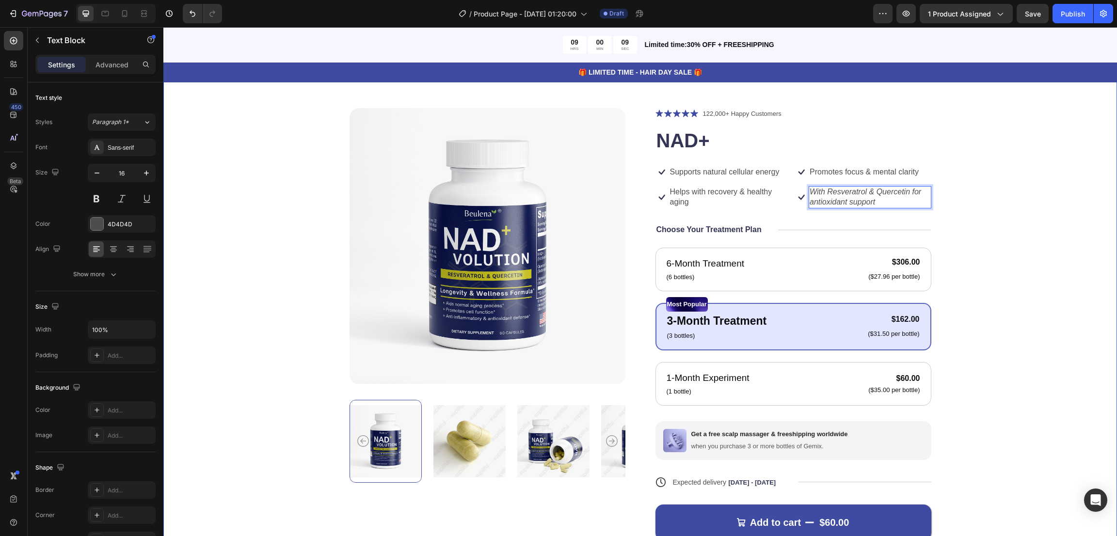
click at [744, 223] on div "Product Images Icon Icon Icon Icon Icon Icon List 122,000+ Happy Customers Text…" at bounding box center [640, 346] width 876 height 477
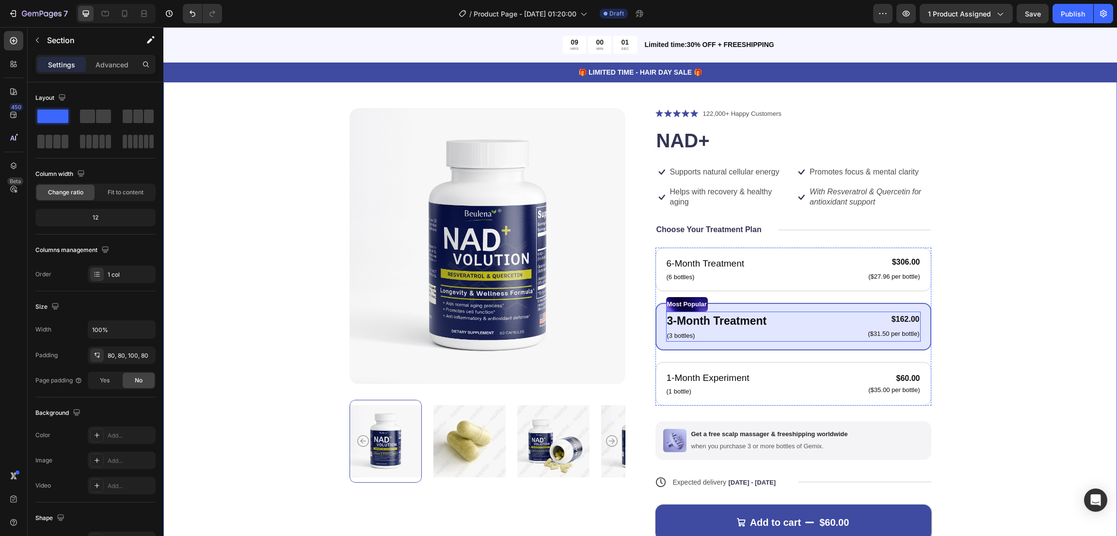
click at [744, 336] on div "3-Month Treatment Text Block (3 bottles) Text Block $162.00 Product Price Produ…" at bounding box center [793, 327] width 255 height 30
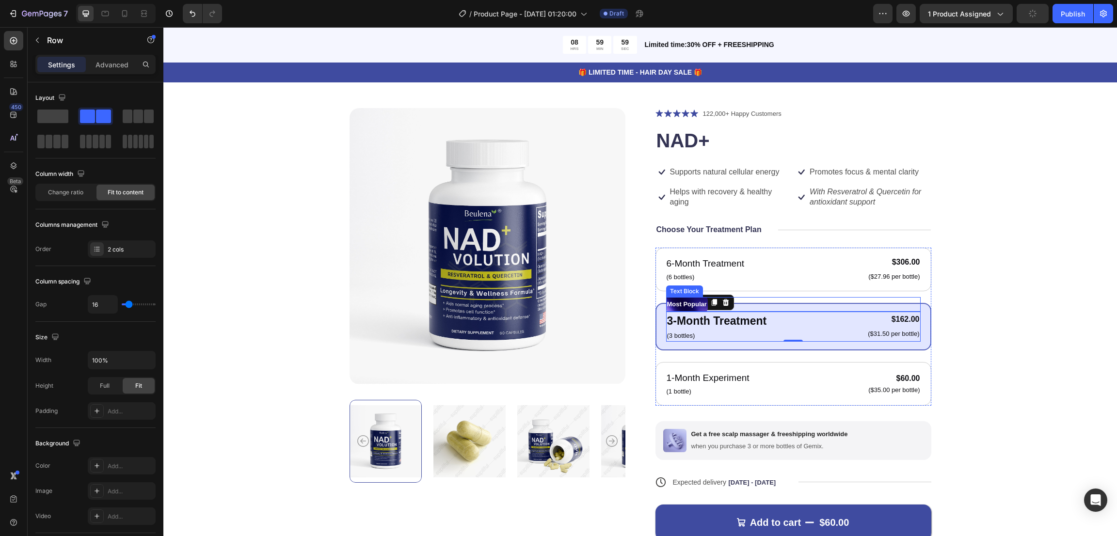
click at [744, 305] on div "Most Popular" at bounding box center [793, 304] width 255 height 15
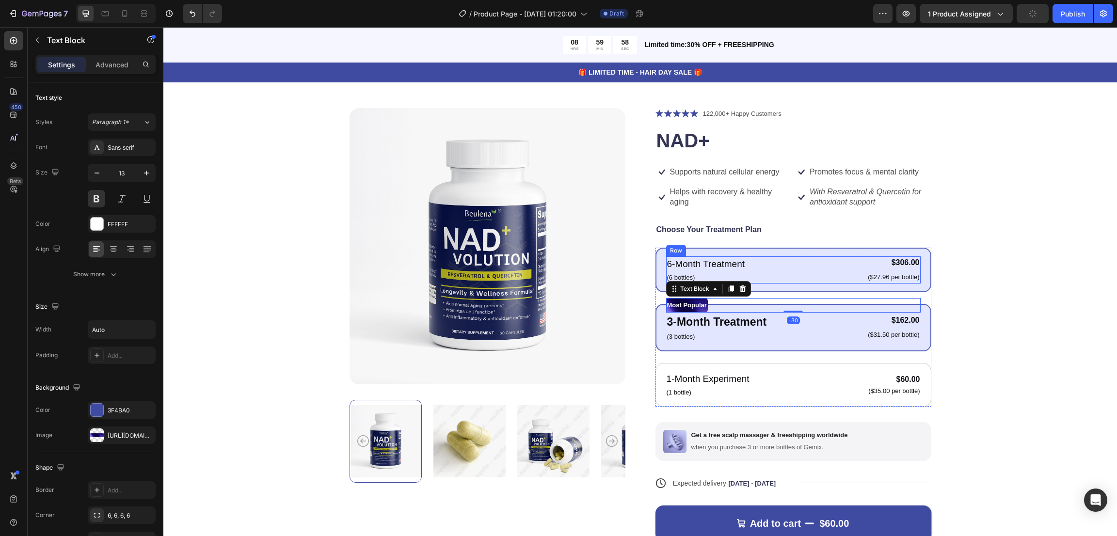
click at [744, 260] on div "6-Month Treatment Text Block (6 bottles) Text Block $306.00 Product Price Produ…" at bounding box center [793, 270] width 255 height 27
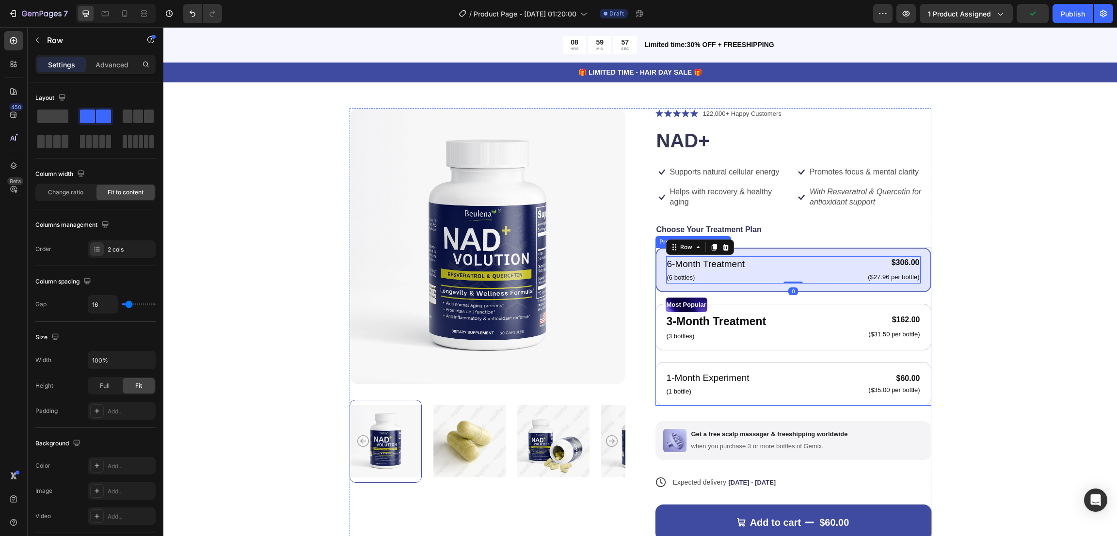
click at [744, 253] on div "6-Month Treatment Text Block (6 bottles) Text Block $306.00 Product Price Produ…" at bounding box center [794, 270] width 276 height 45
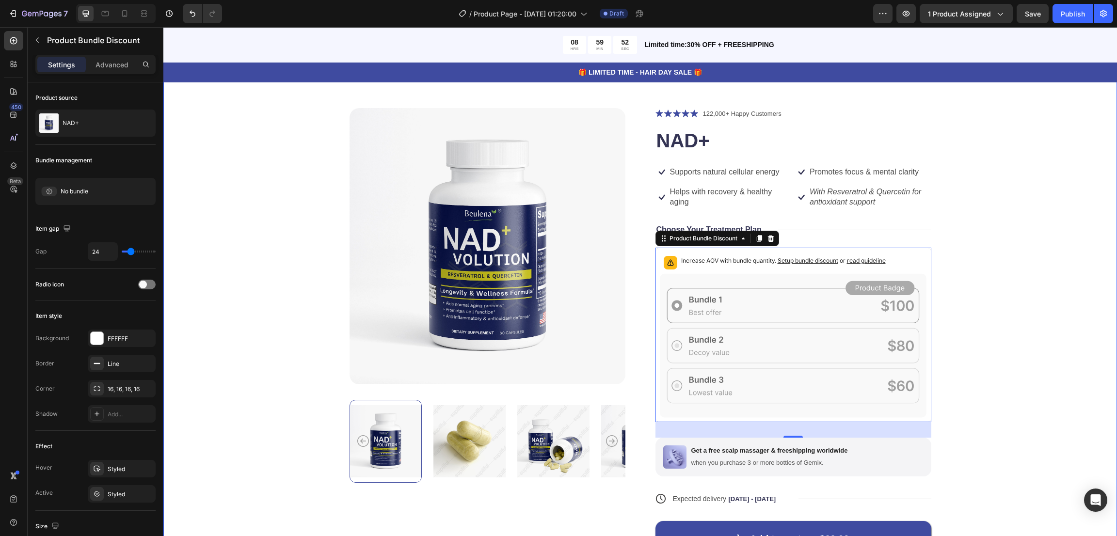
click at [744, 282] on div "Product Images Icon Icon Icon Icon Icon Icon List 122,000+ Happy Customers Text…" at bounding box center [640, 355] width 876 height 494
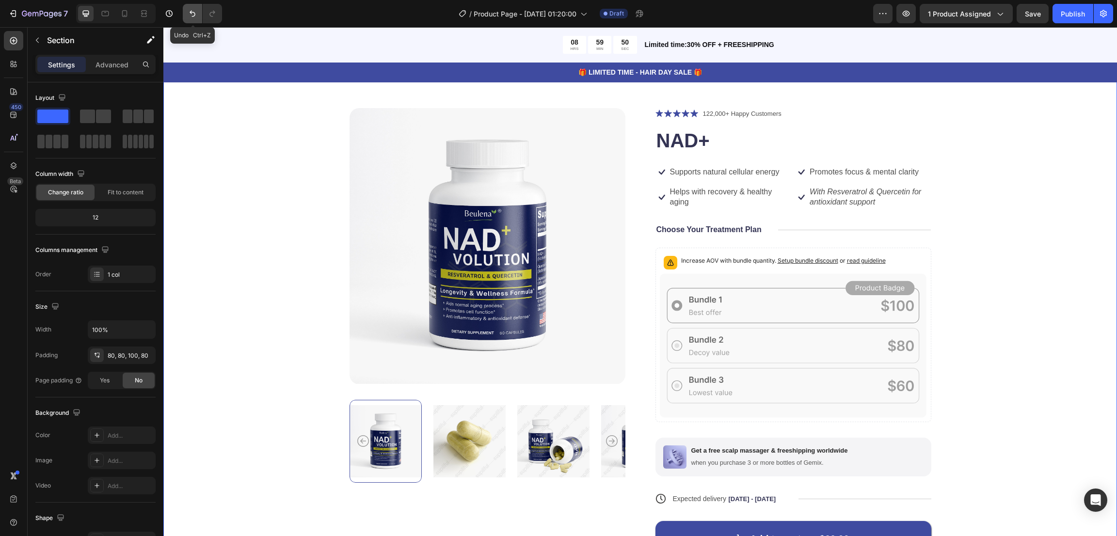
click at [193, 15] on icon "Undo/Redo" at bounding box center [193, 14] width 10 height 10
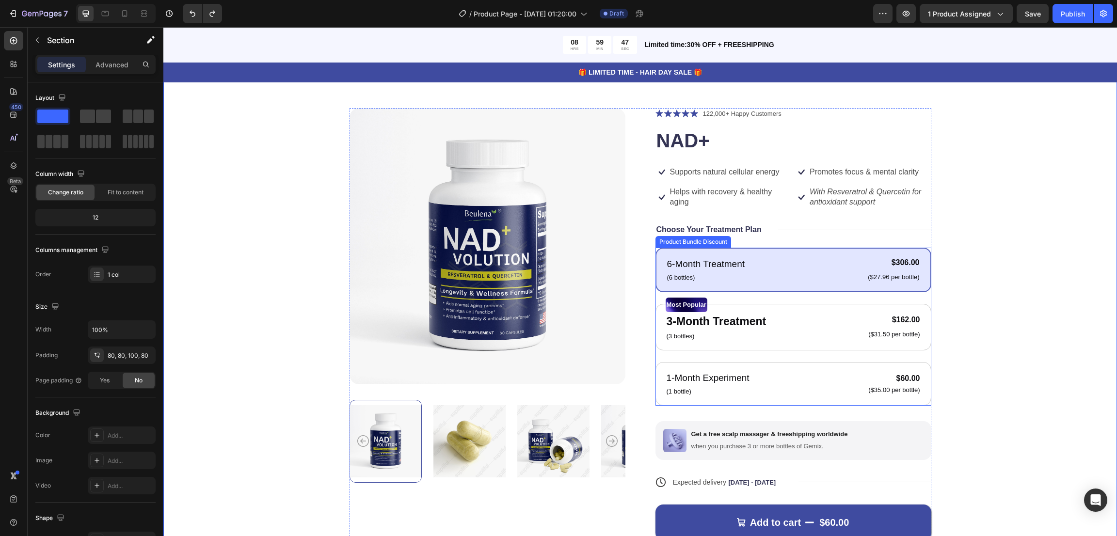
click at [744, 251] on div "6-Month Treatment Text Block (6 bottles) Text Block $306.00 Product Price Produ…" at bounding box center [794, 270] width 276 height 45
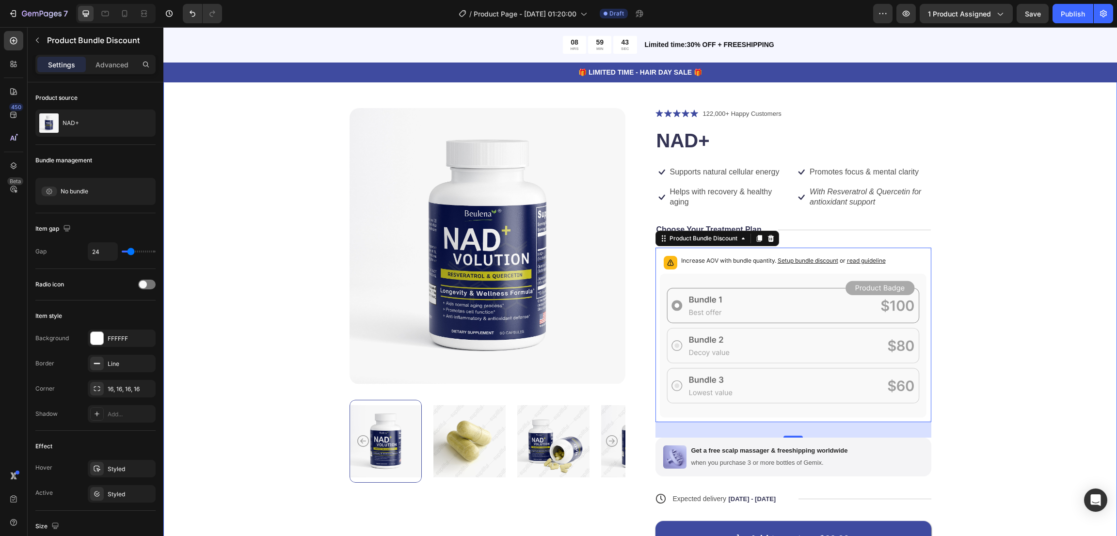
click at [744, 291] on div "Product Images Icon Icon Icon Icon Icon Icon List 122,000+ Happy Customers Text…" at bounding box center [640, 355] width 876 height 494
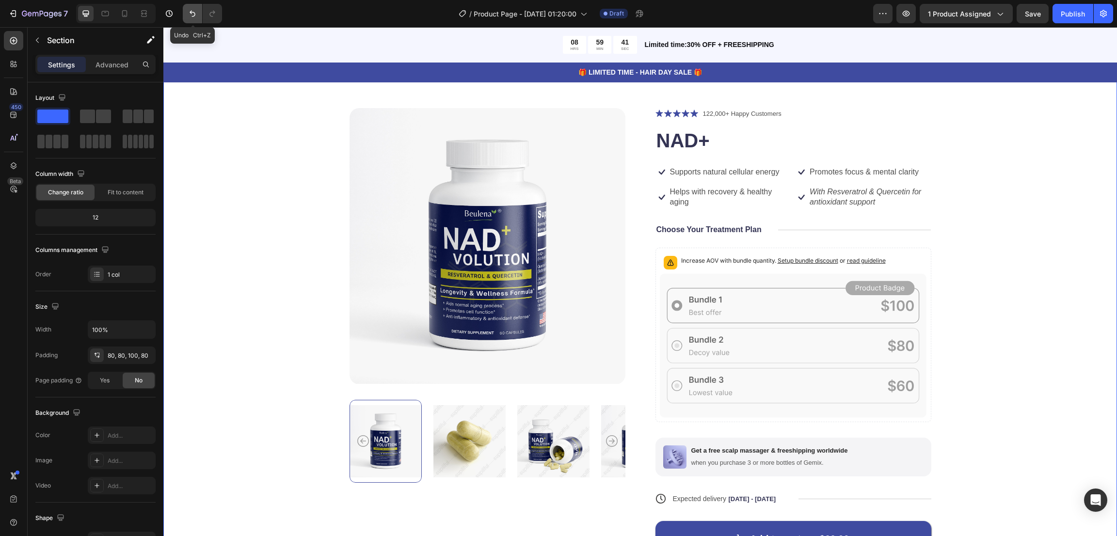
click at [193, 16] on icon "Undo/Redo" at bounding box center [193, 14] width 10 height 10
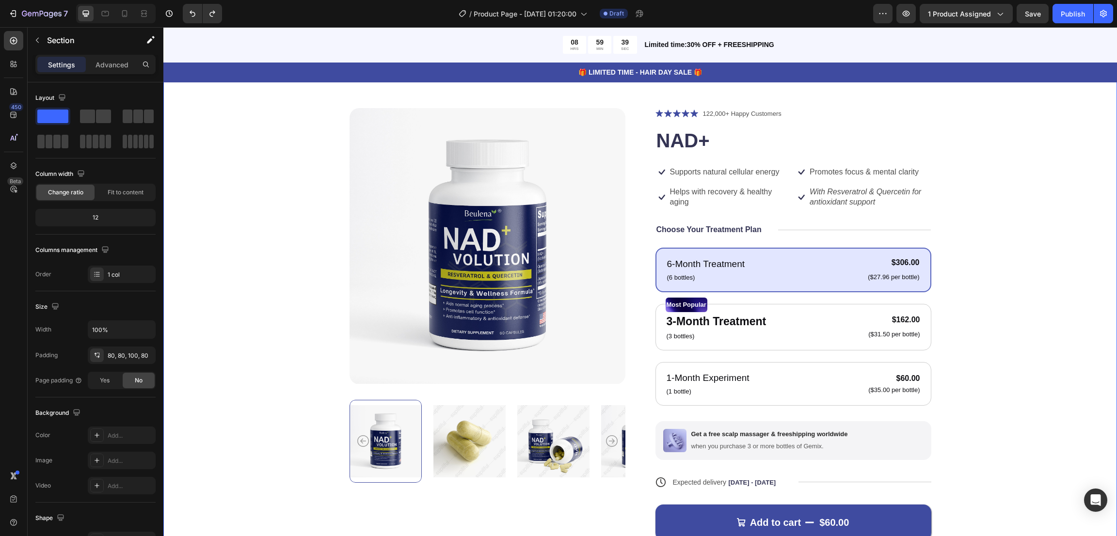
click at [744, 306] on div "Product Images Icon Icon Icon Icon Icon Icon List 122,000+ Happy Customers Text…" at bounding box center [640, 351] width 954 height 564
click at [737, 141] on h1 "NAD+" at bounding box center [794, 140] width 276 height 27
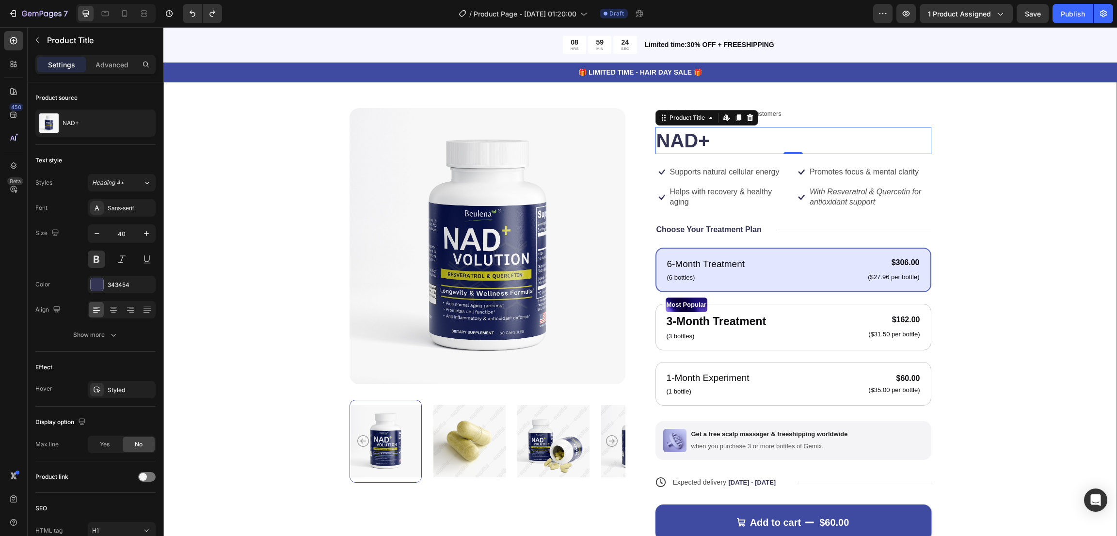
click at [262, 185] on div "Product Images Icon Icon Icon Icon Icon Icon List 122,000+ Happy Customers Text…" at bounding box center [640, 346] width 876 height 477
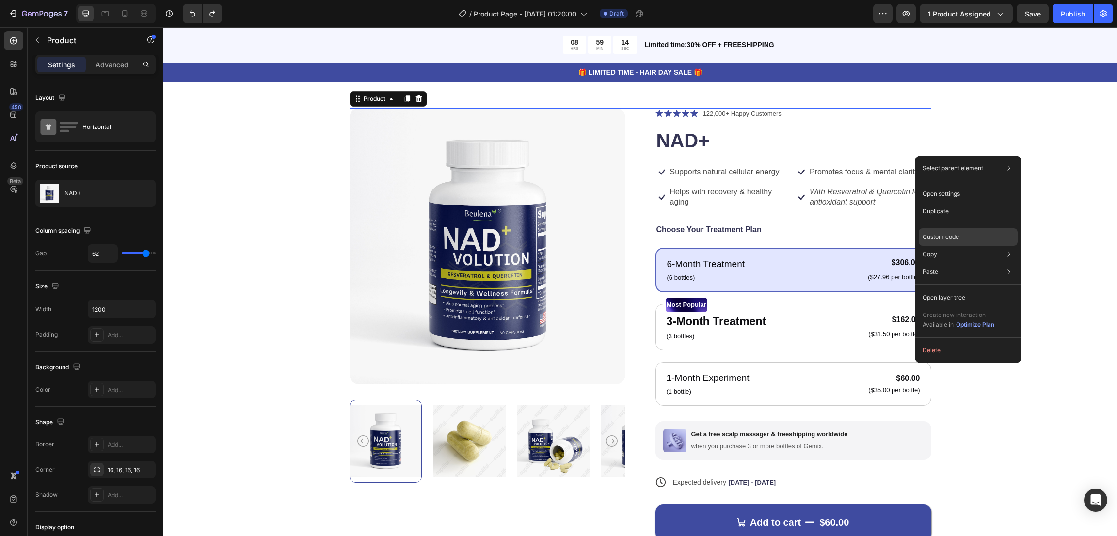
click at [744, 233] on p "Custom code" at bounding box center [941, 237] width 36 height 9
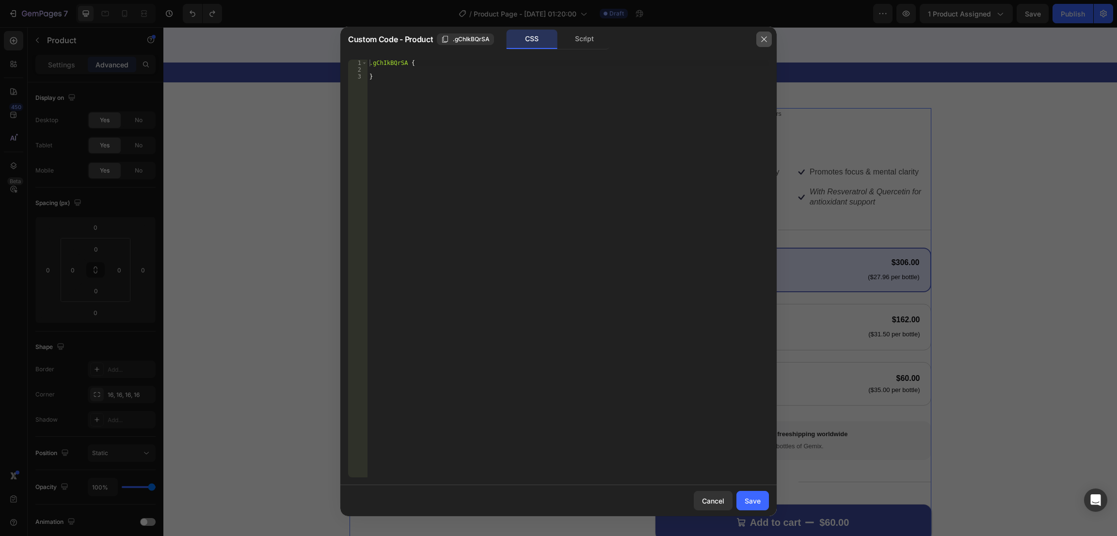
click at [744, 39] on icon "button" at bounding box center [764, 39] width 8 height 8
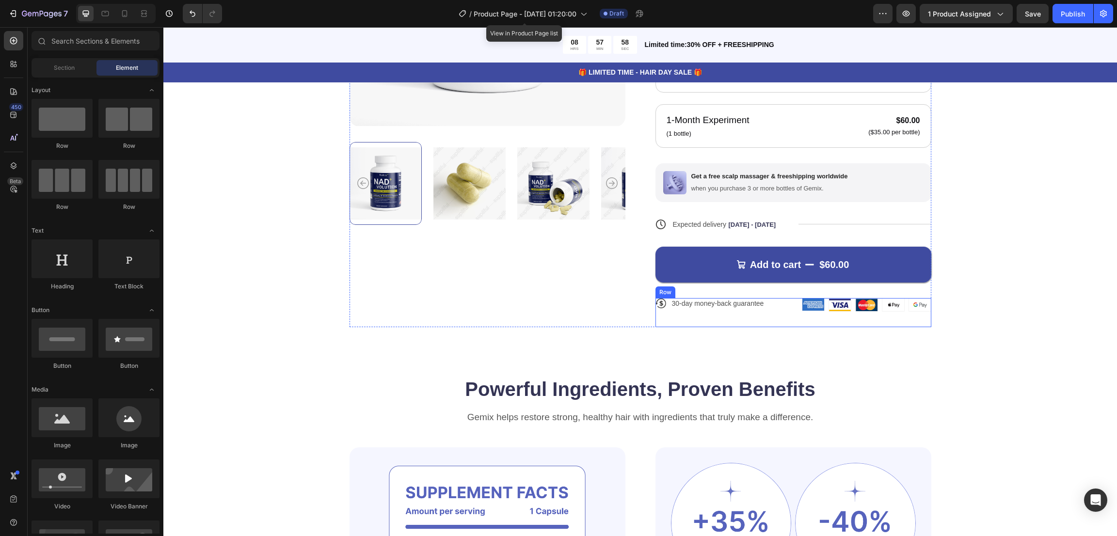
scroll to position [654, 0]
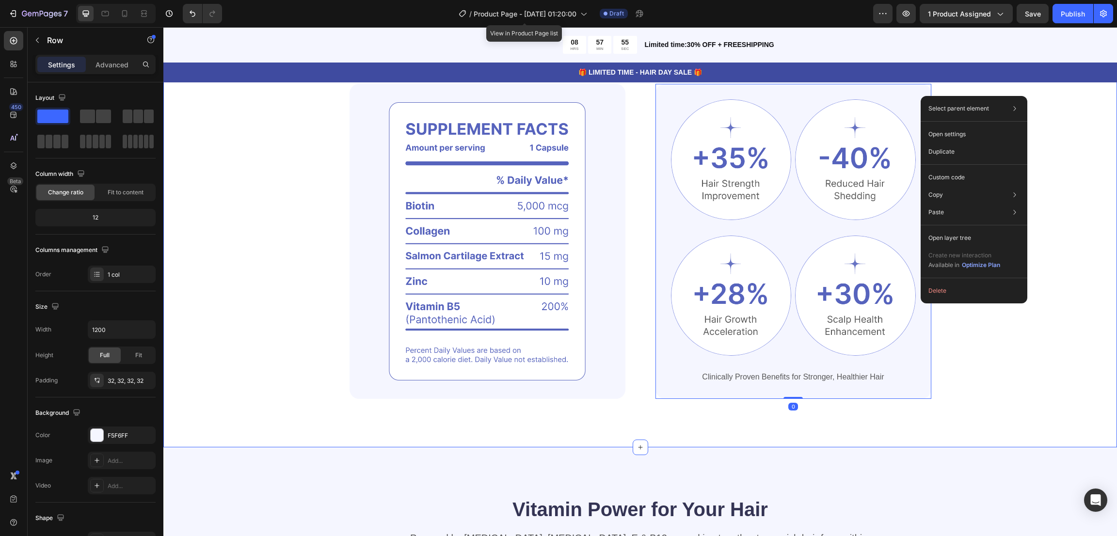
click at [744, 112] on div "Powerful Ingredients, Proven Benefits Heading Gemix helps restore strong, healt…" at bounding box center [640, 205] width 876 height 387
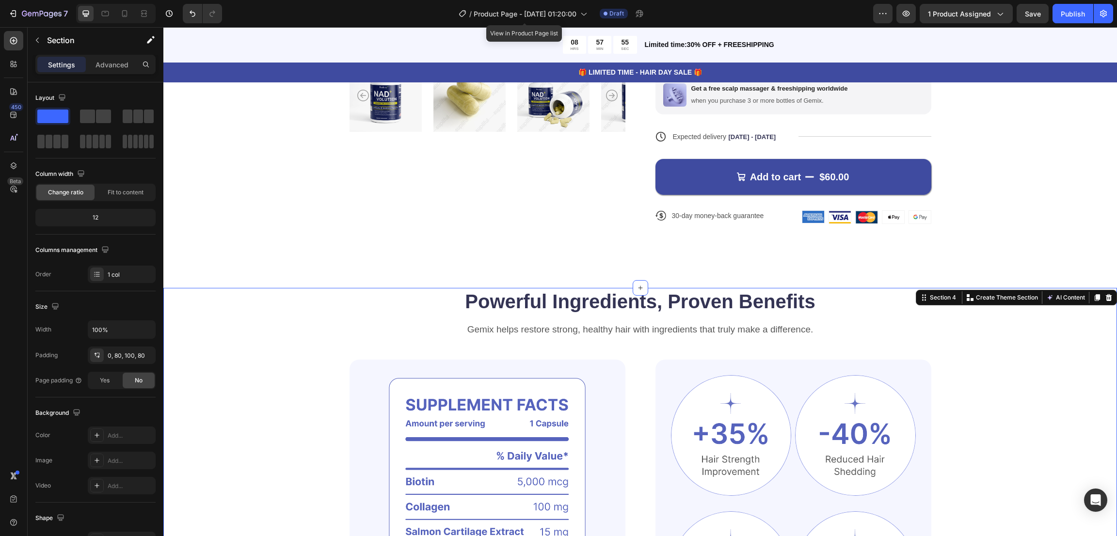
scroll to position [0, 0]
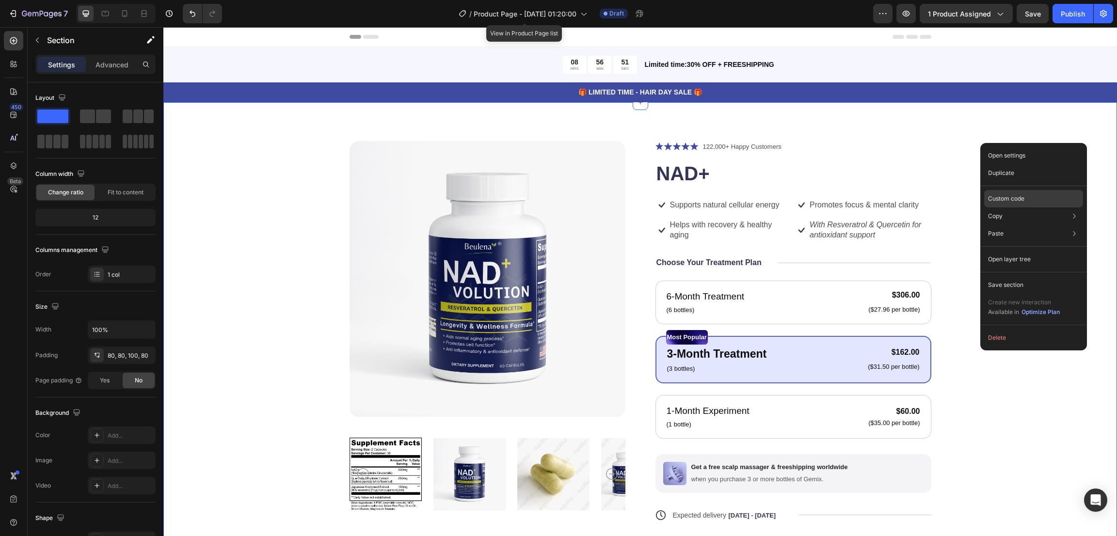
click at [744, 197] on p "Custom code" at bounding box center [1006, 198] width 36 height 9
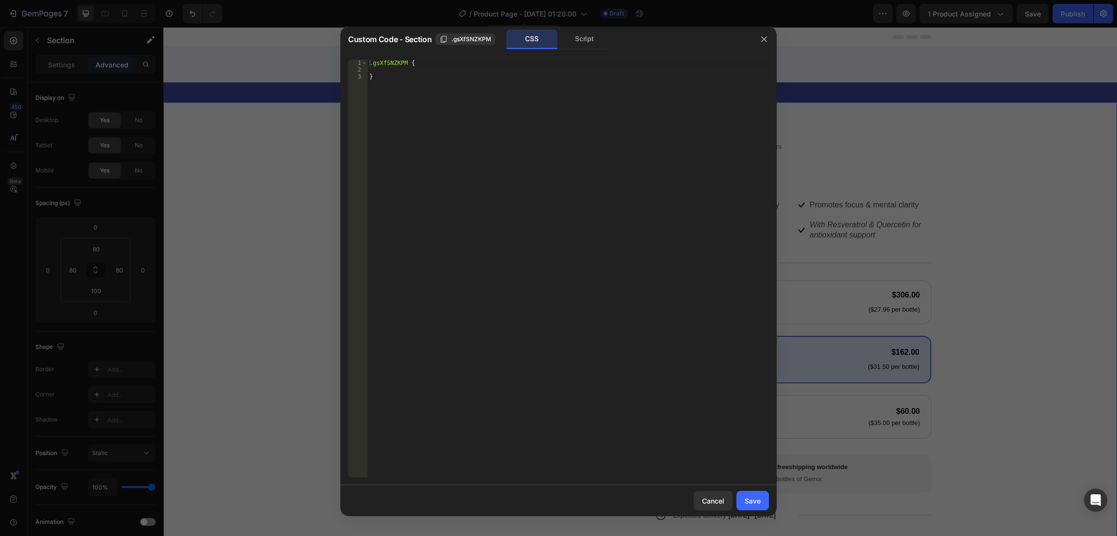
type textarea "}"
paste textarea
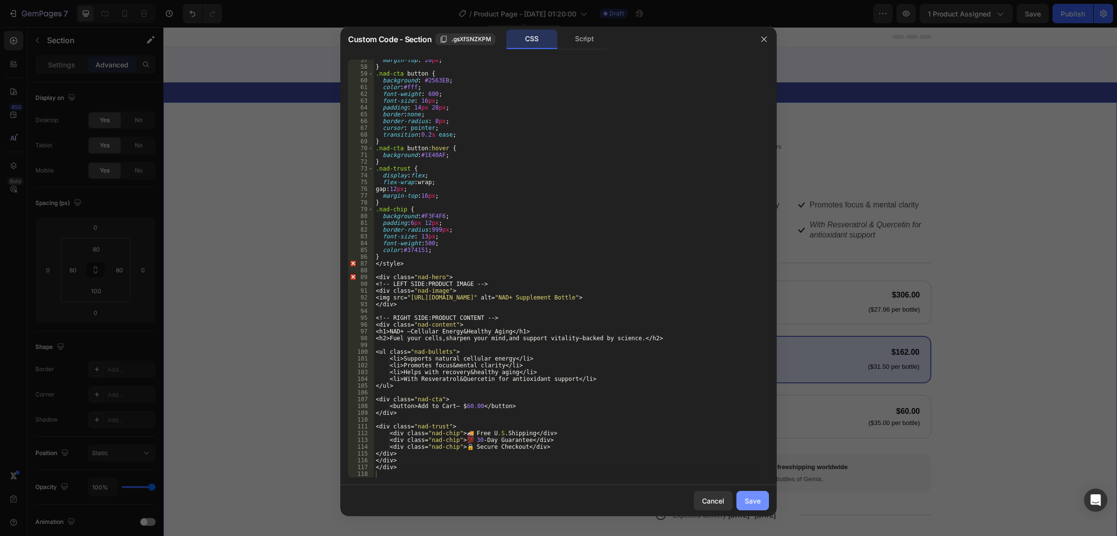
click at [744, 357] on div "Save" at bounding box center [753, 501] width 16 height 10
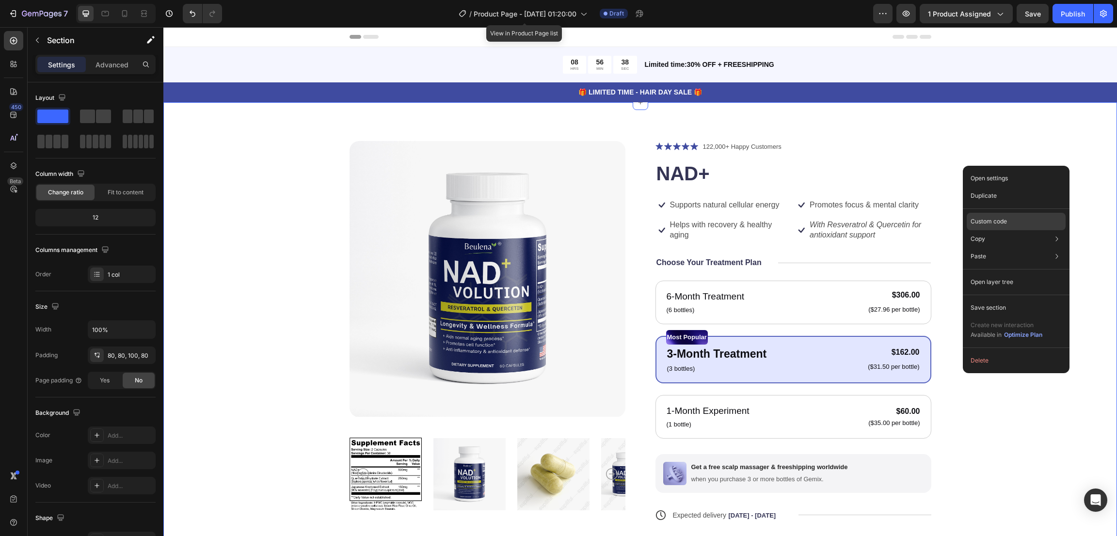
click at [744, 222] on p "Custom code" at bounding box center [989, 221] width 36 height 9
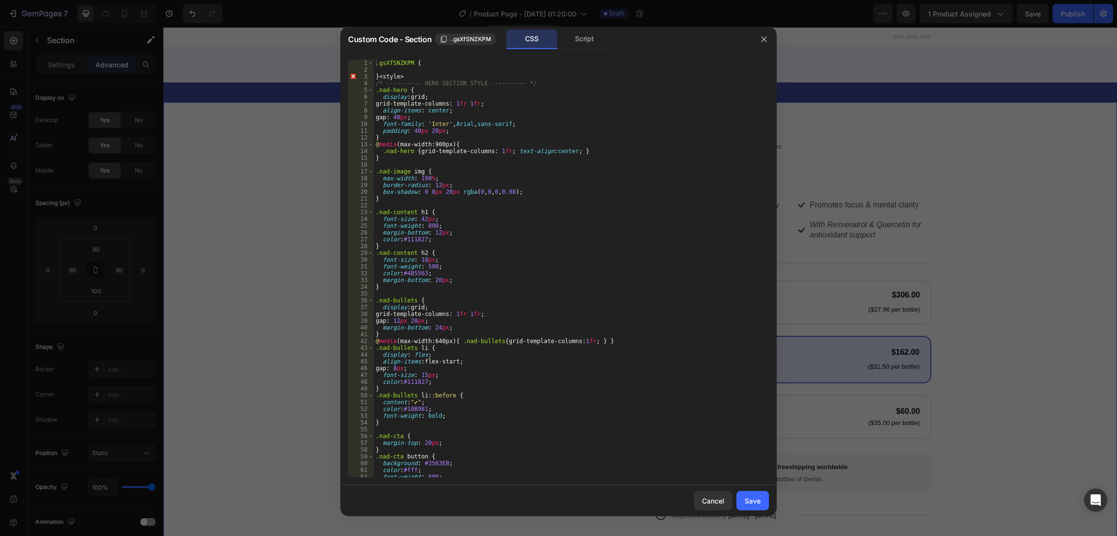
click at [744, 206] on div at bounding box center [558, 268] width 1117 height 536
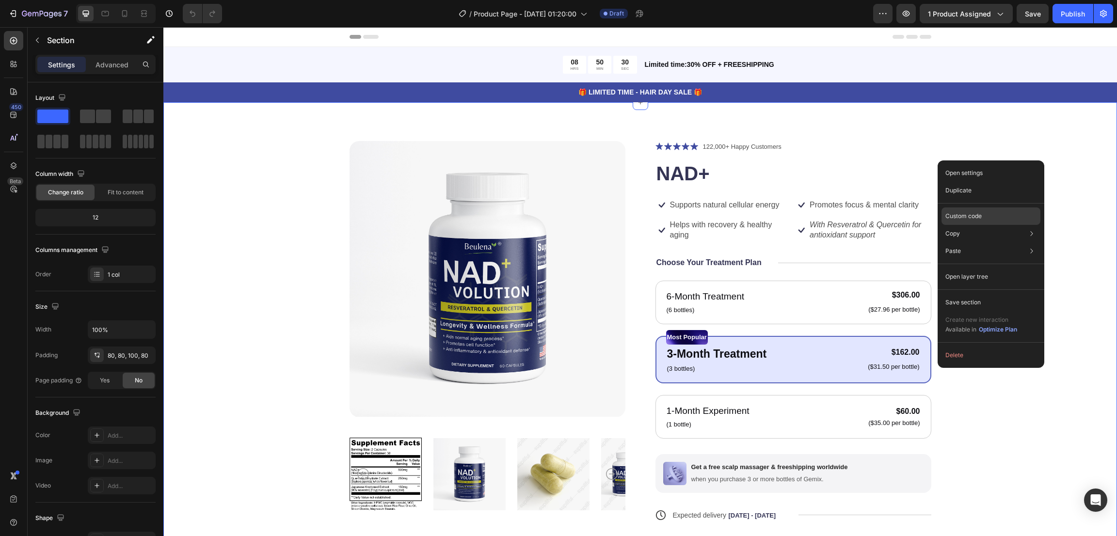
click at [1002, 242] on div "Custom code" at bounding box center [991, 250] width 99 height 17
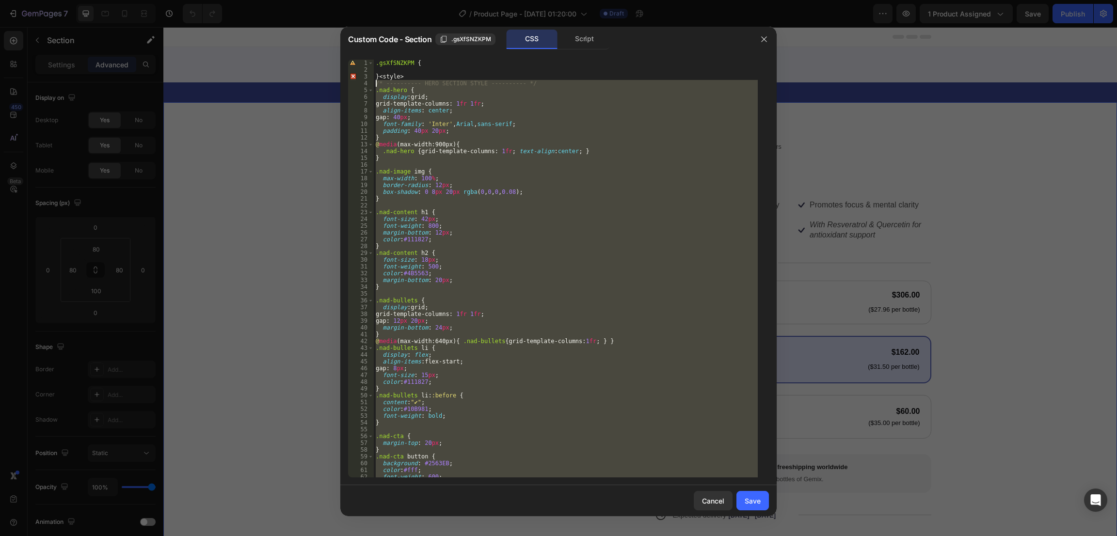
drag, startPoint x: 418, startPoint y: 467, endPoint x: 365, endPoint y: 81, distance: 389.1
click at [365, 81] on div "</div> 1 2 3 4 5 6 7 8 9 10 11 12 13 14 15 16 17 18 19 20 21 22 23 24 25 26 27 …" at bounding box center [558, 269] width 421 height 418
type textarea "/* ---------- HERO SECTION STYLE ---------- */ .nad-hero {"
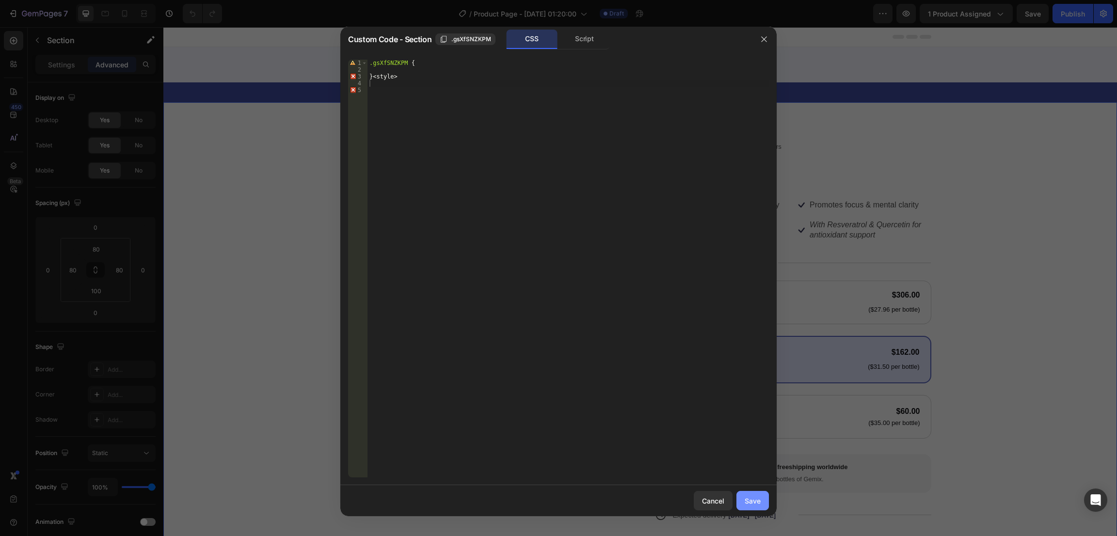
click at [757, 495] on button "Save" at bounding box center [753, 500] width 32 height 19
